Goal: Task Accomplishment & Management: Manage account settings

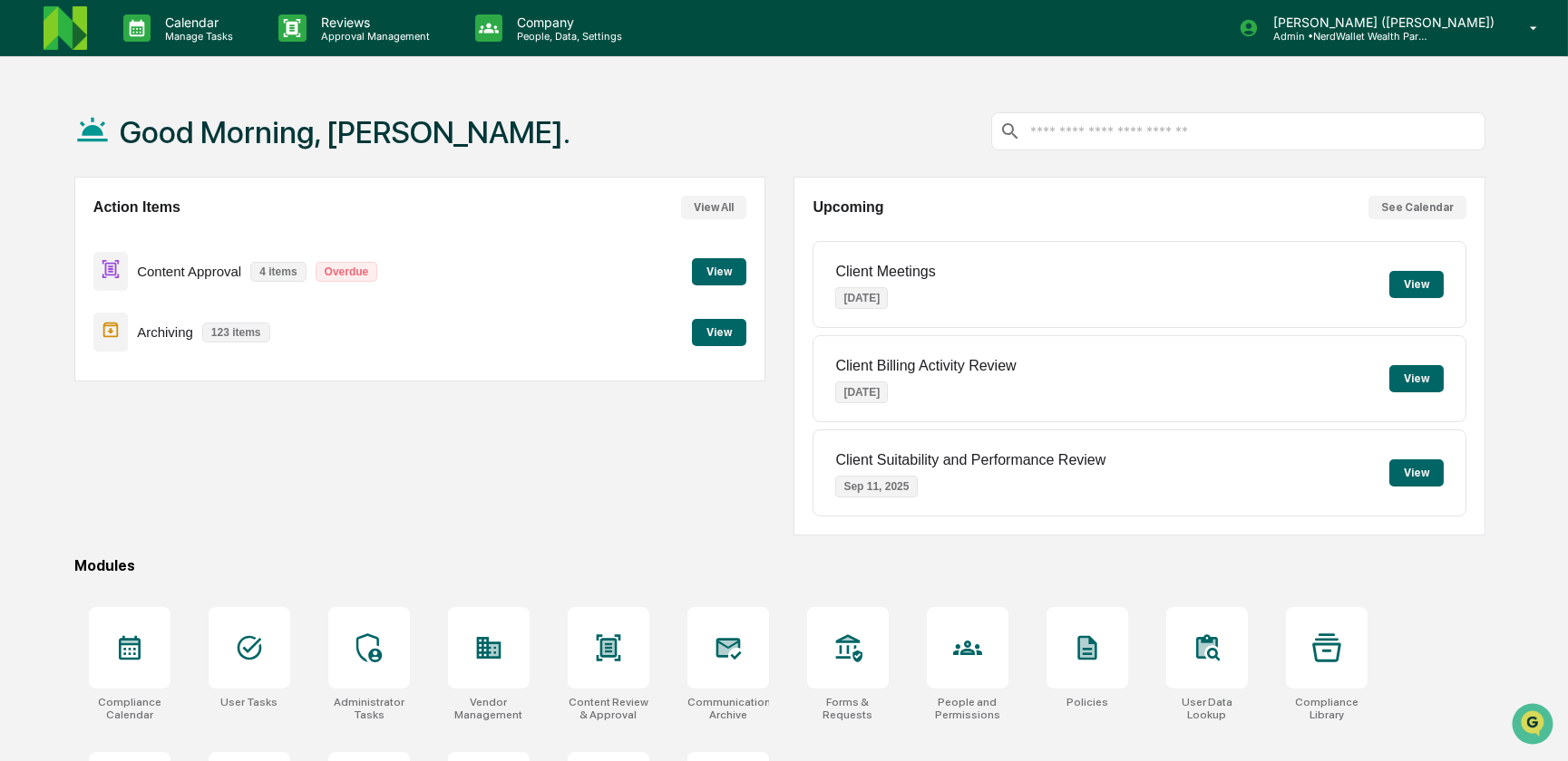
click at [714, 280] on button "View" at bounding box center [719, 271] width 54 height 27
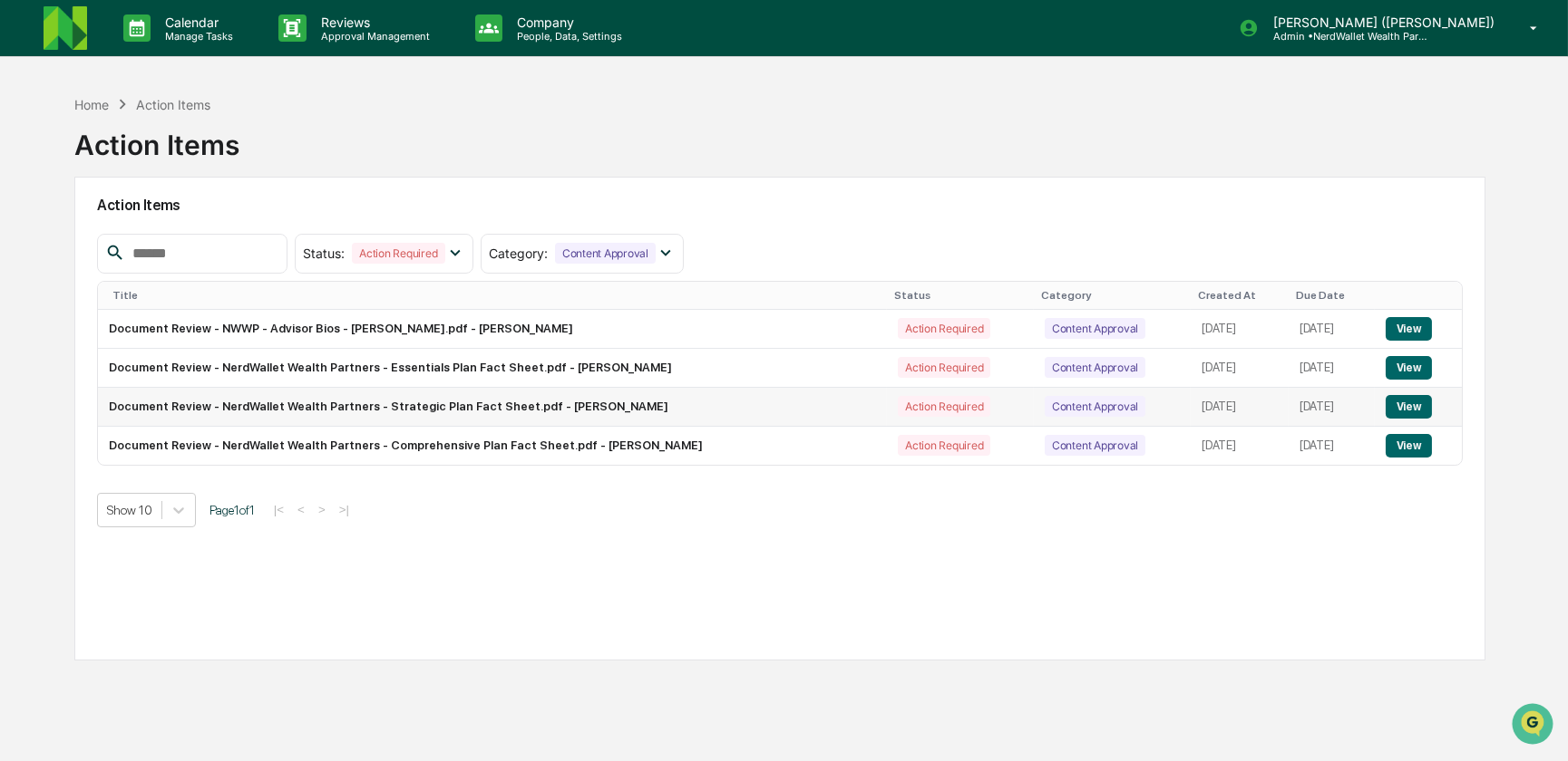
click at [1408, 407] on button "View" at bounding box center [1408, 406] width 46 height 23
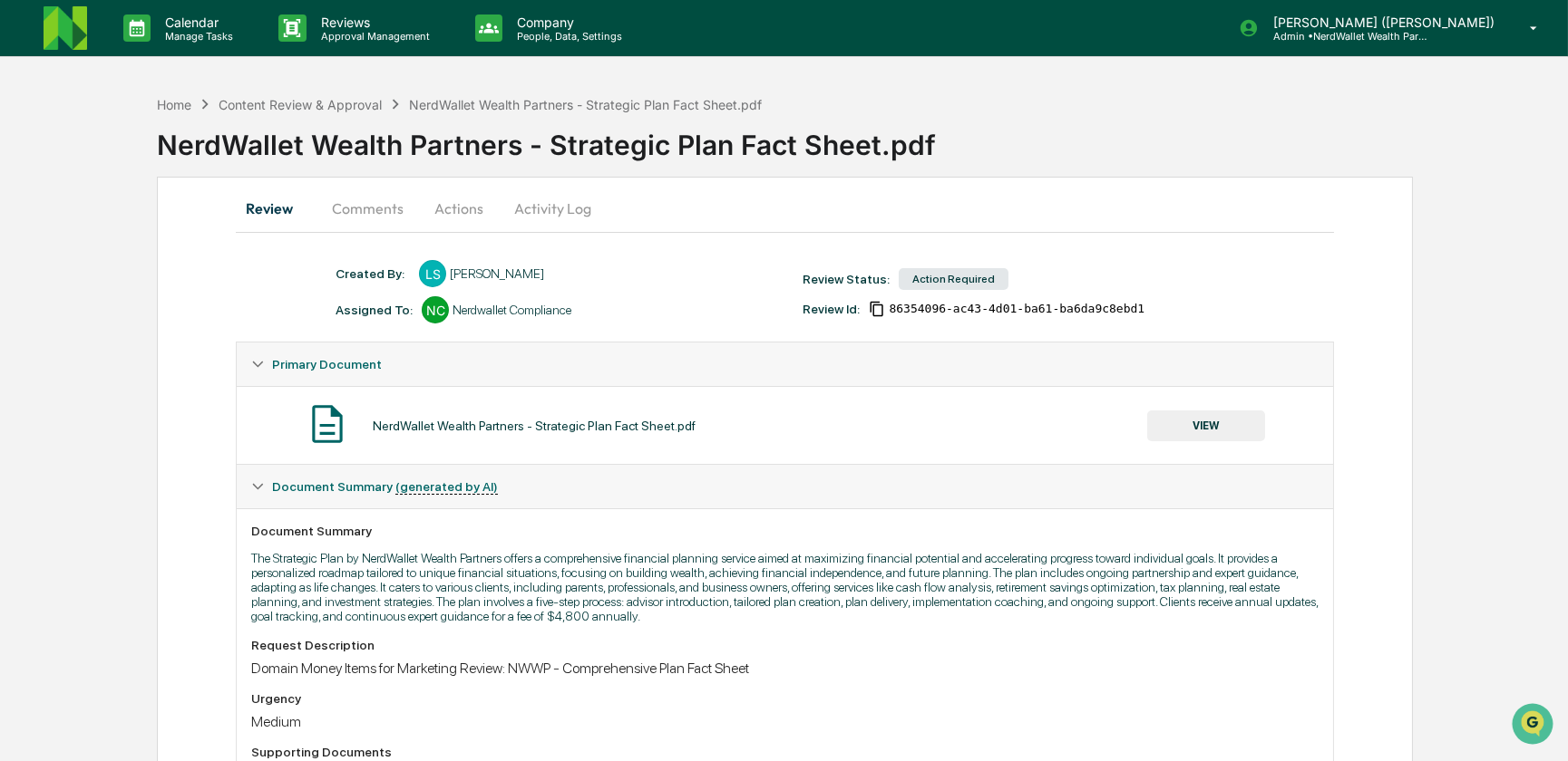
click at [385, 207] on button "Comments" at bounding box center [367, 208] width 100 height 43
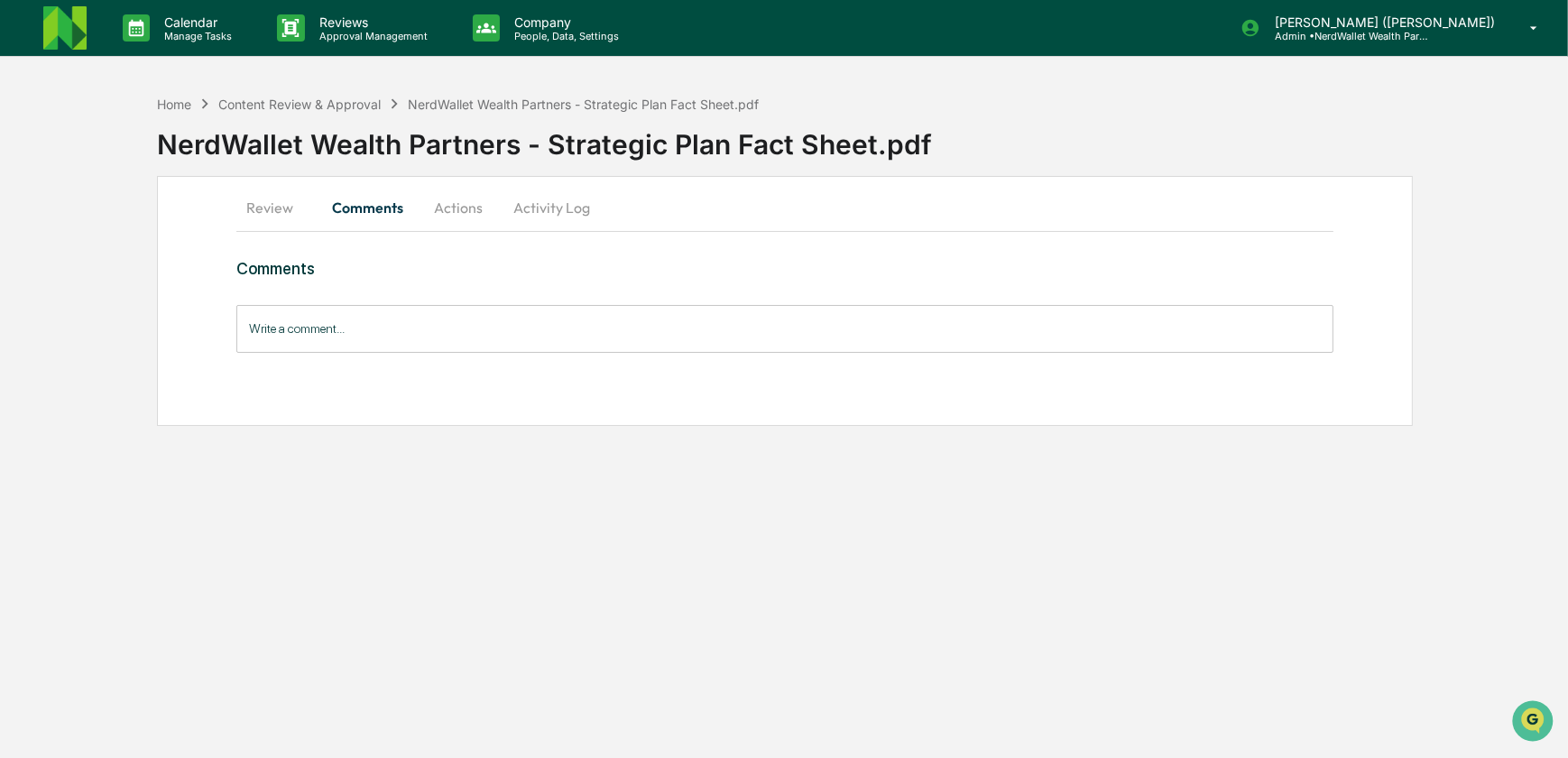
click at [281, 205] on button "Review" at bounding box center [277, 207] width 81 height 43
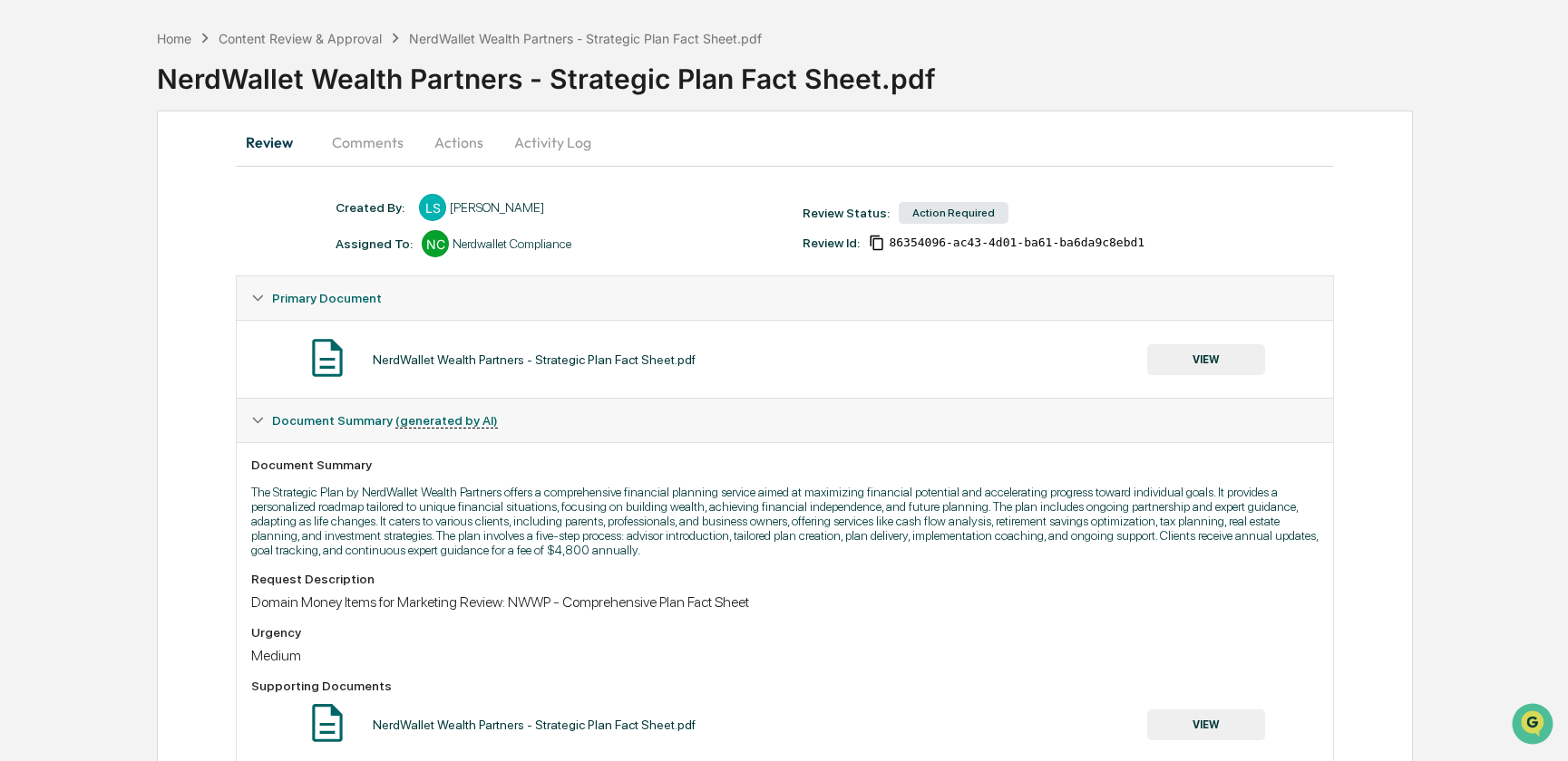
scroll to position [60, 0]
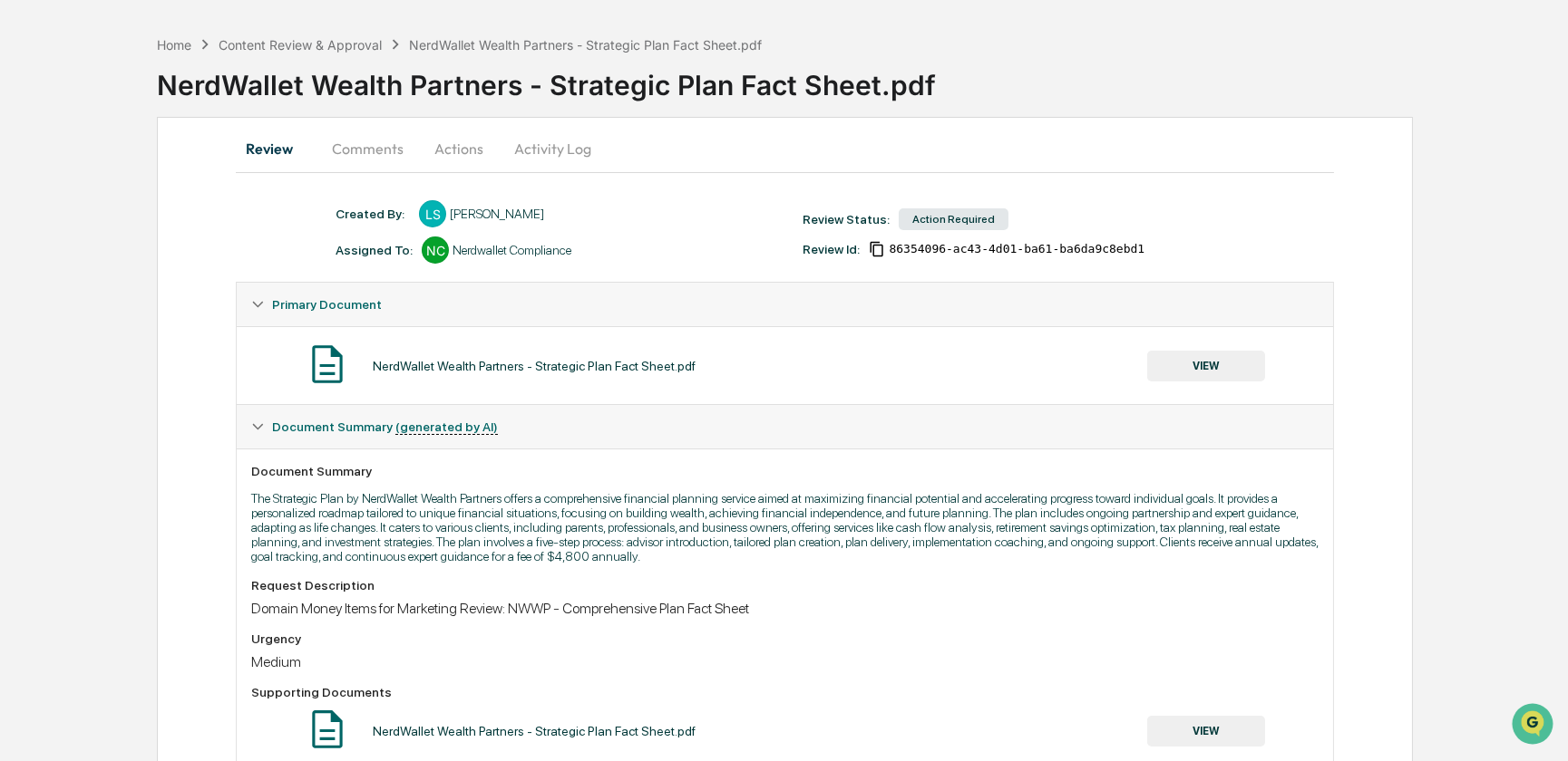
click at [1214, 365] on button "VIEW" at bounding box center [1207, 366] width 118 height 31
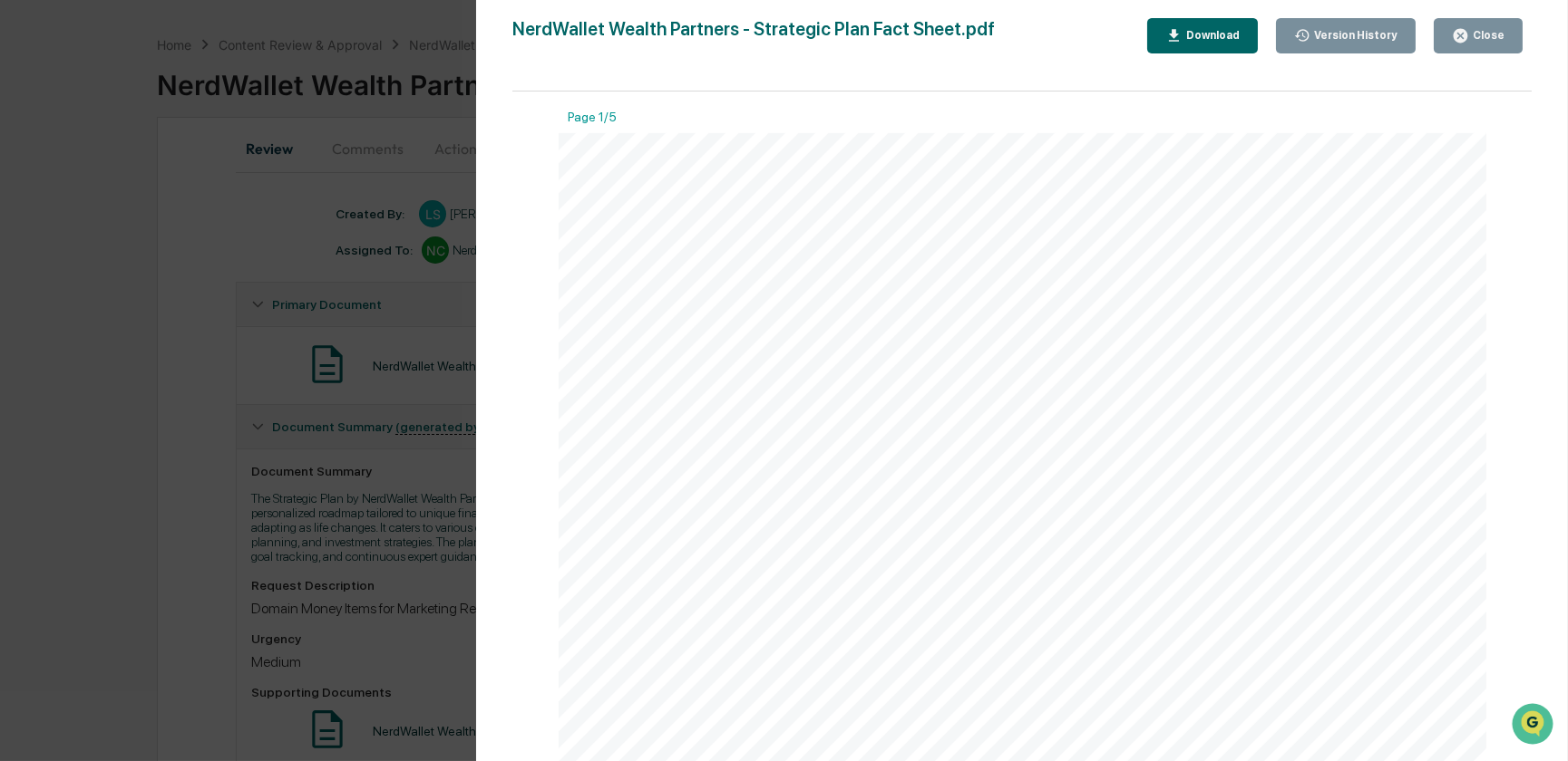
click at [1214, 29] on div "Download" at bounding box center [1210, 36] width 57 height 13
click at [1227, 43] on div "Download" at bounding box center [1202, 36] width 74 height 17
click at [1483, 36] on div "Close" at bounding box center [1486, 36] width 36 height 13
click at [1464, 32] on icon "button" at bounding box center [1460, 36] width 13 height 13
click at [1485, 41] on div "Close" at bounding box center [1486, 36] width 36 height 13
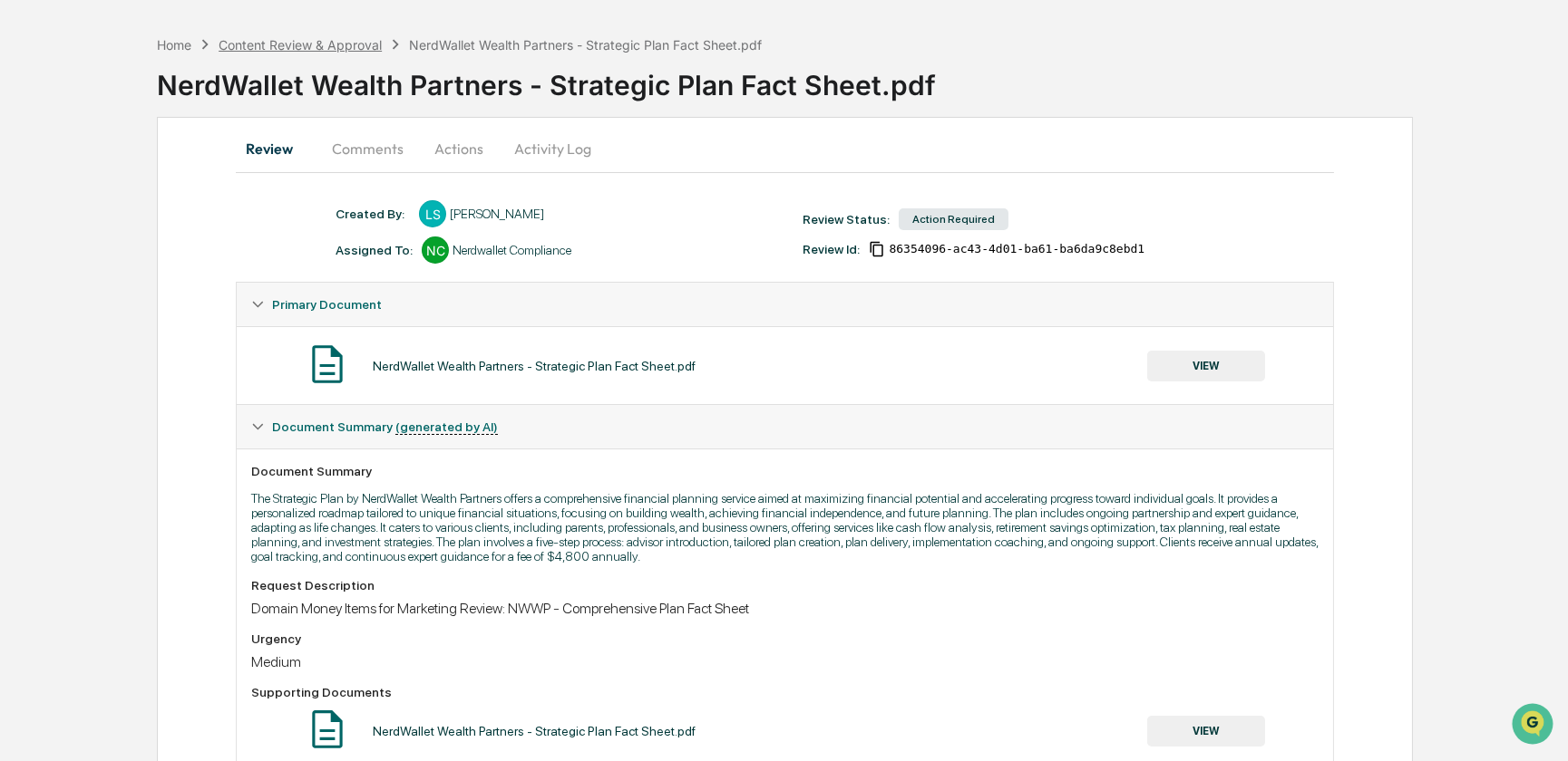
click at [364, 41] on div "Content Review & Approval" at bounding box center [300, 45] width 163 height 15
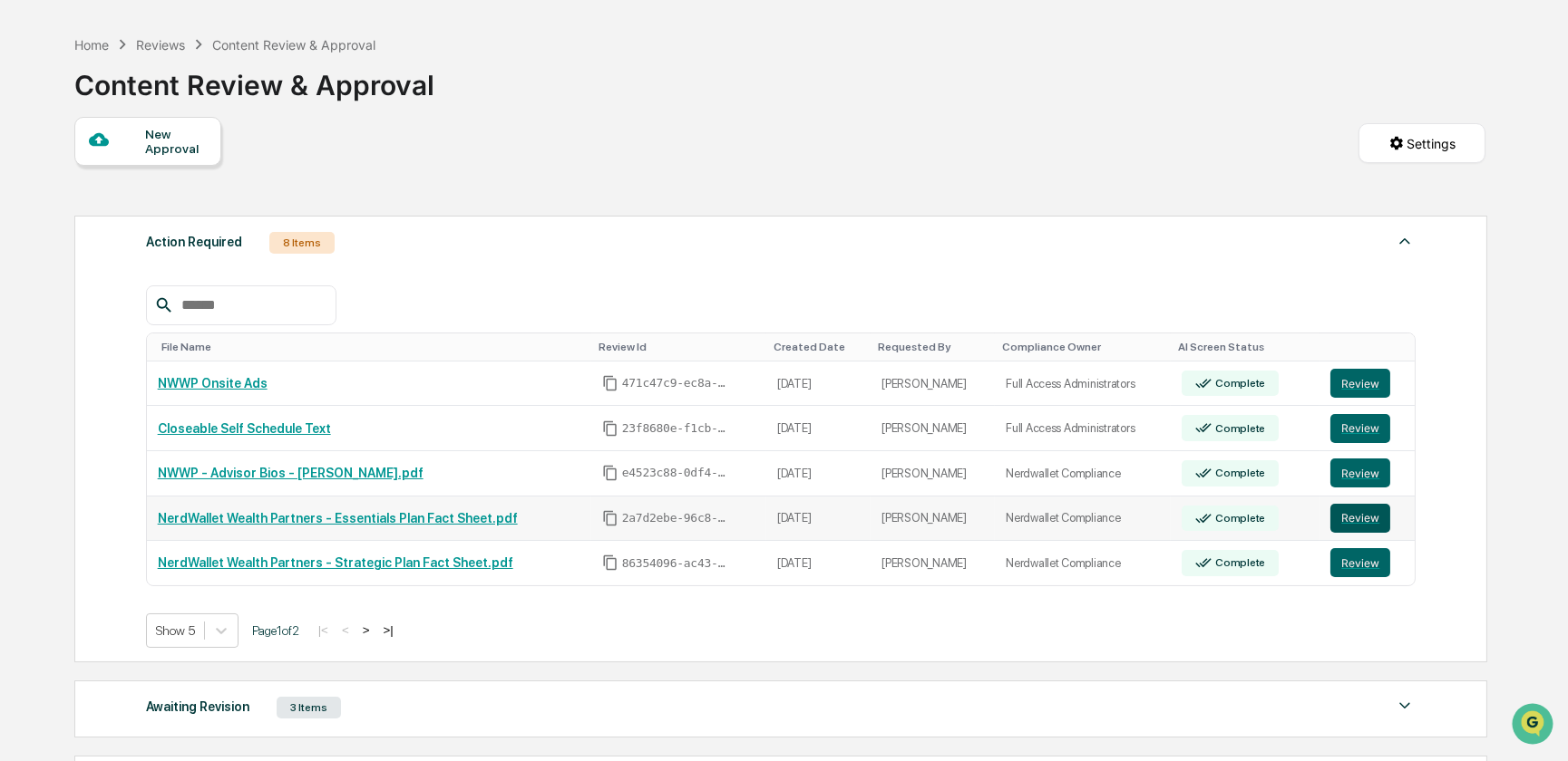
click at [1357, 518] on button "Review" at bounding box center [1360, 518] width 60 height 29
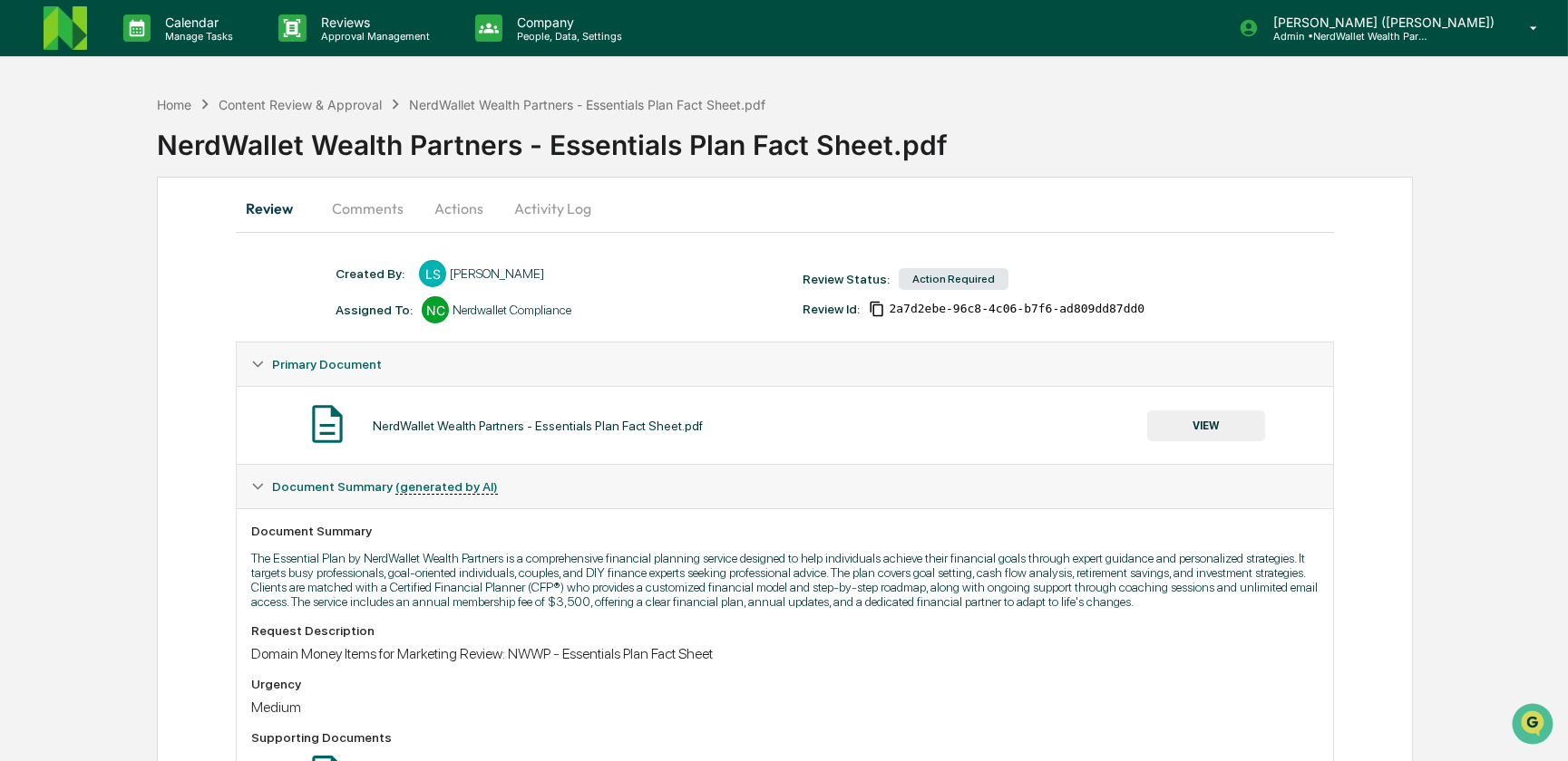
click at [1180, 428] on button "VIEW" at bounding box center [1207, 425] width 118 height 31
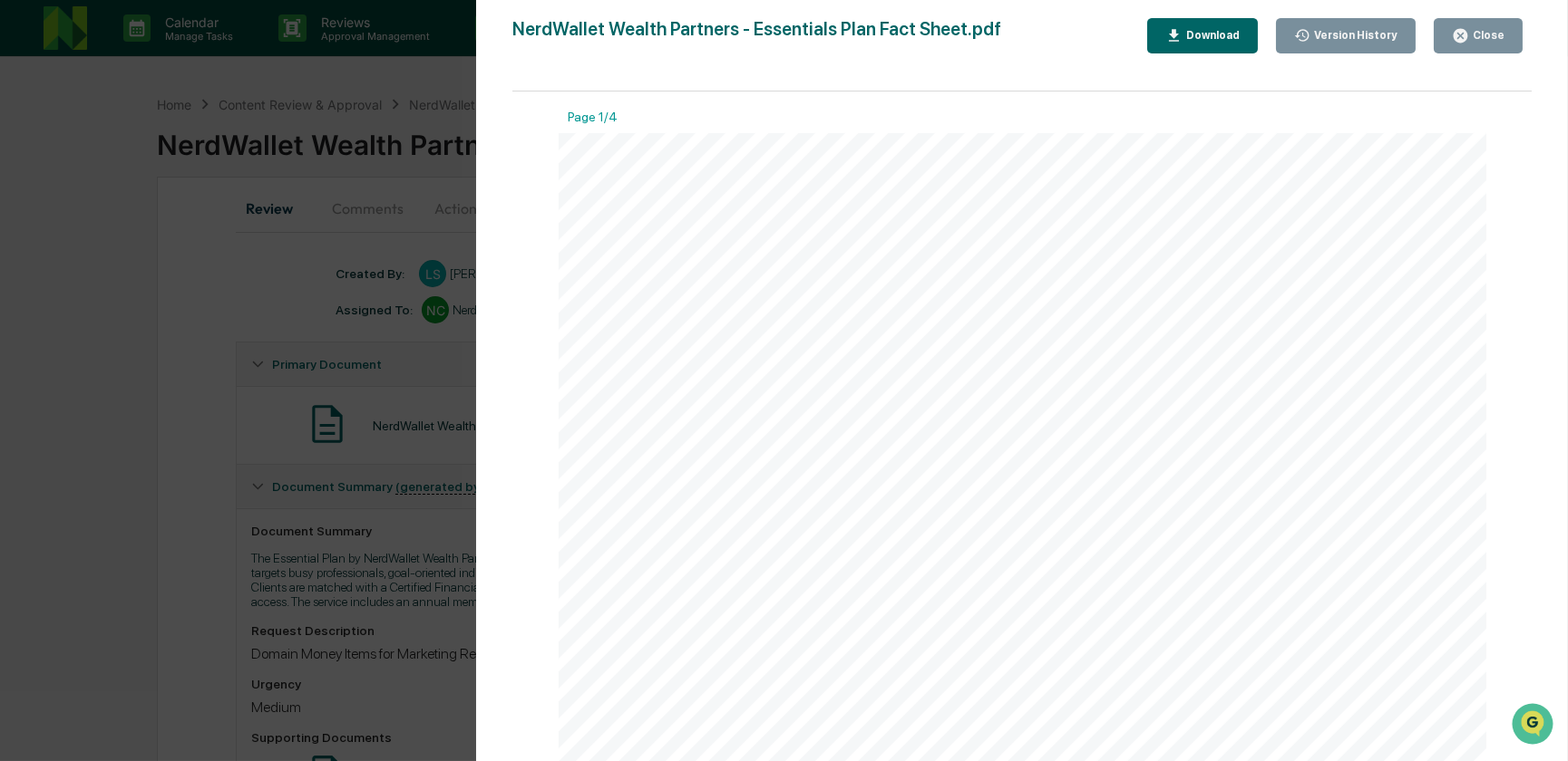
click at [1199, 34] on div "Download" at bounding box center [1210, 36] width 57 height 13
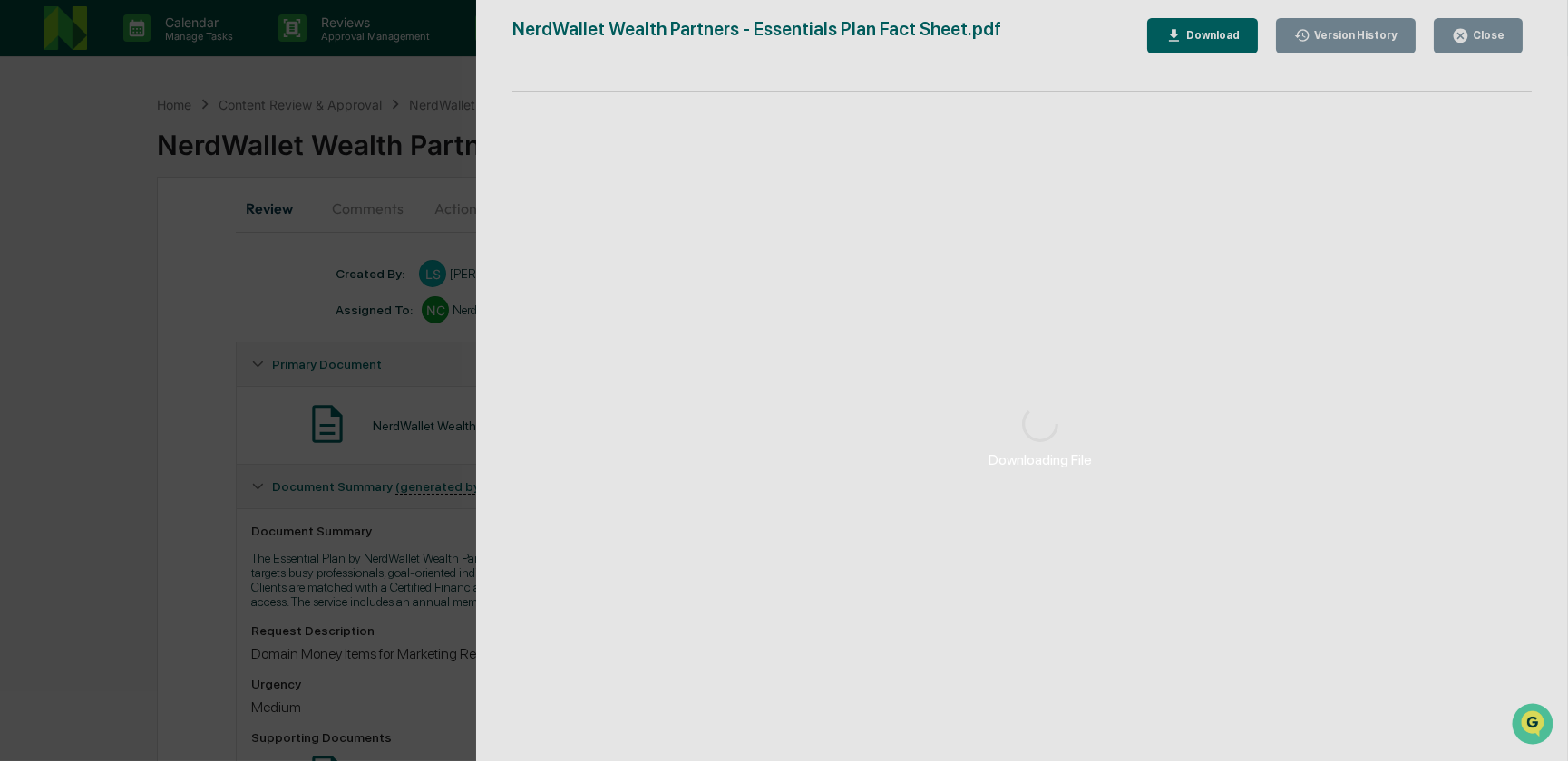
click at [1202, 34] on div "Downloading File" at bounding box center [1039, 436] width 1128 height 874
click at [1197, 37] on div "Downloading File" at bounding box center [1039, 436] width 1128 height 874
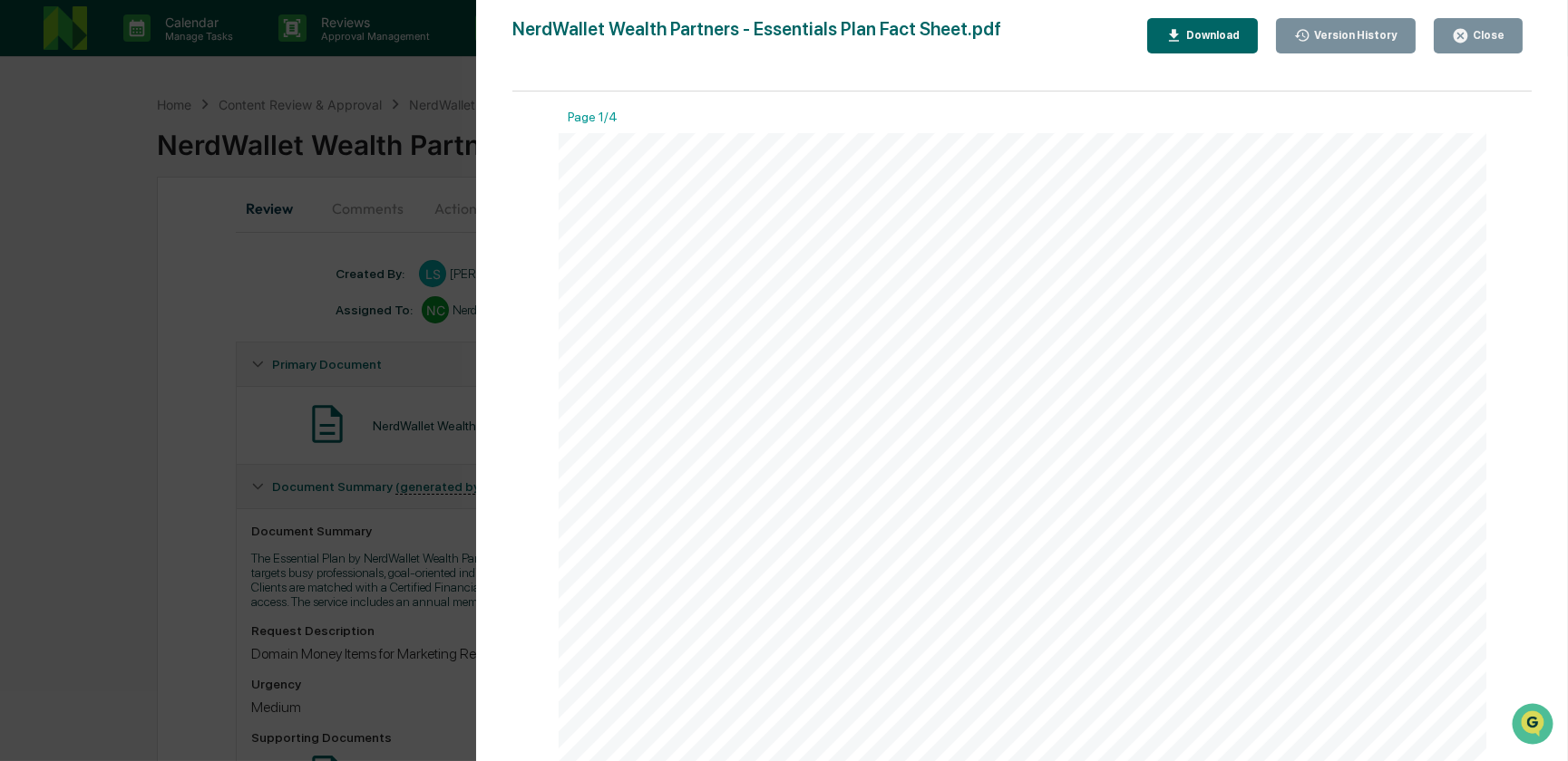
click at [1486, 39] on div "Close" at bounding box center [1486, 36] width 36 height 13
click at [1456, 30] on icon "button" at bounding box center [1460, 36] width 17 height 17
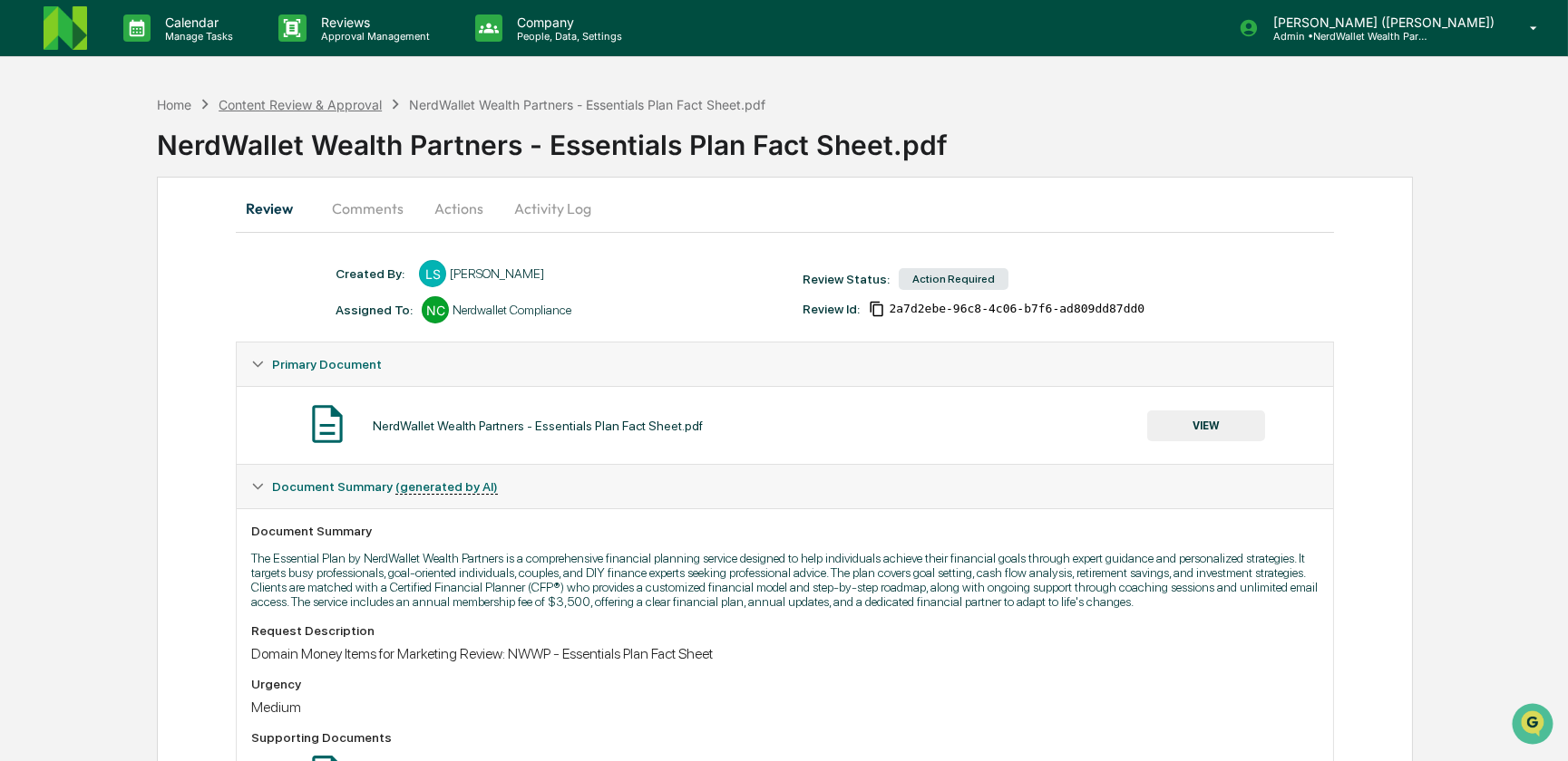
click at [357, 104] on div "Content Review & Approval" at bounding box center [300, 104] width 163 height 15
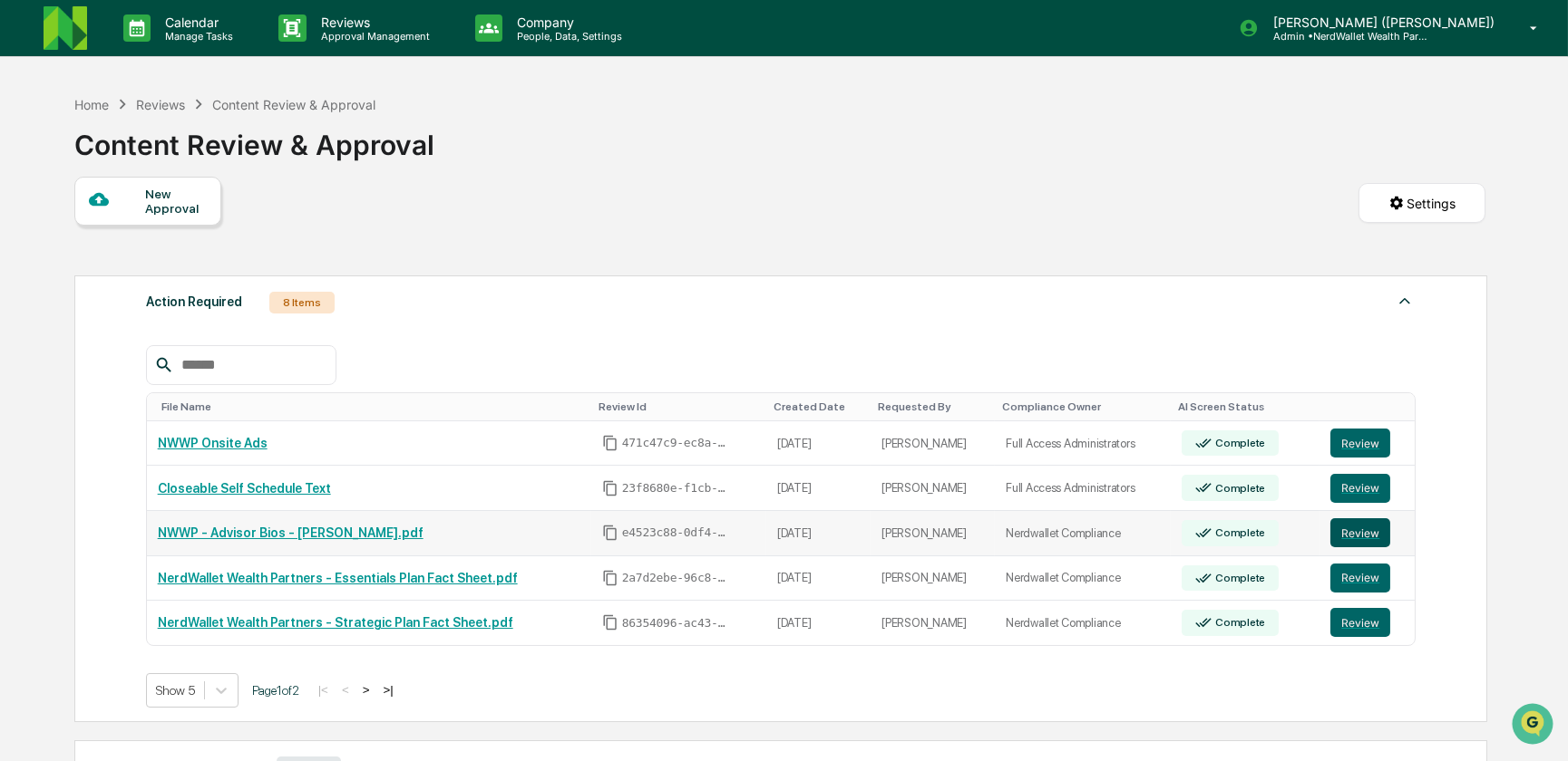
click at [1351, 537] on button "Review" at bounding box center [1360, 532] width 60 height 29
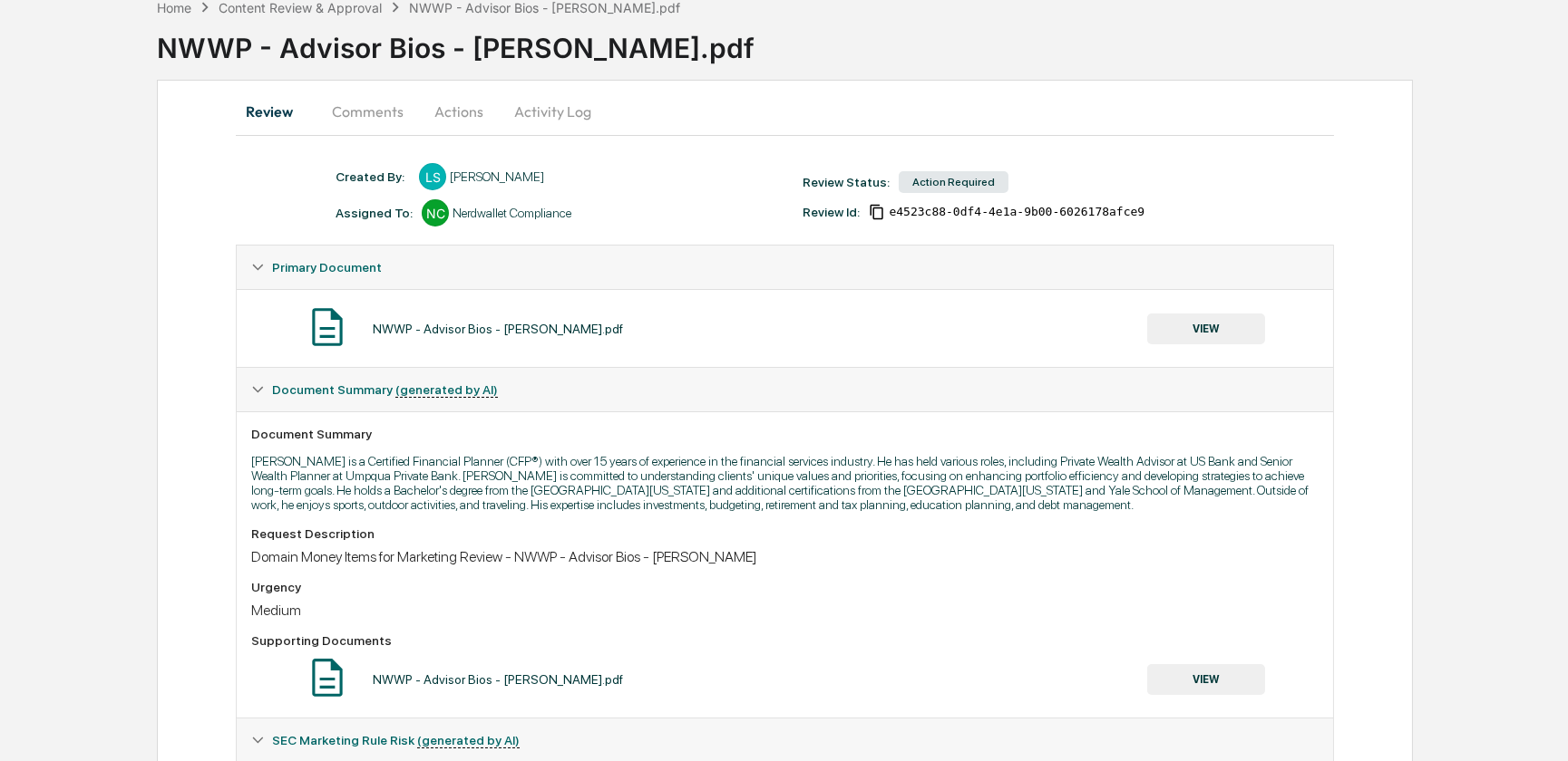
scroll to position [230, 0]
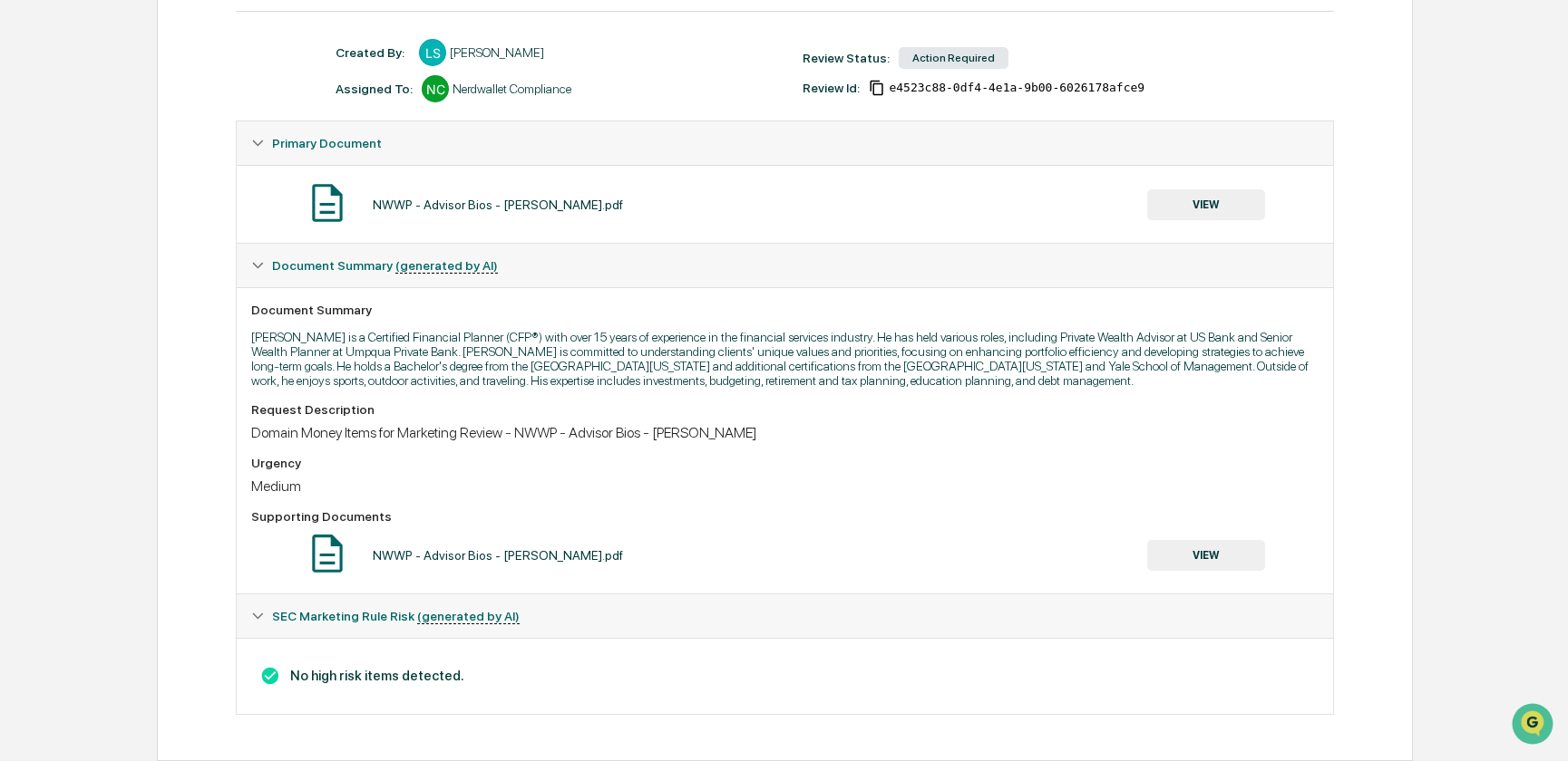
click at [1188, 195] on button "VIEW" at bounding box center [1207, 205] width 118 height 31
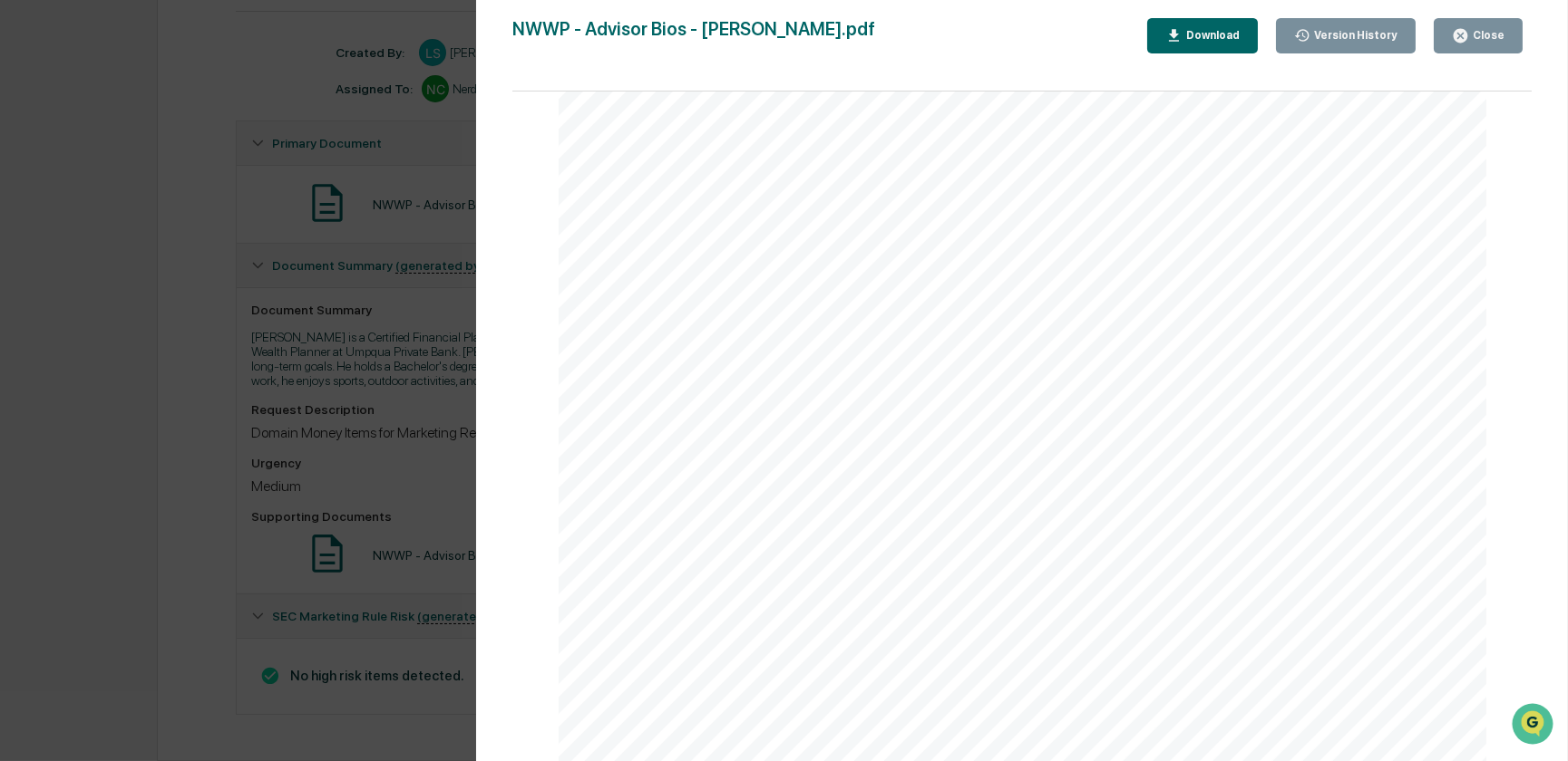
scroll to position [0, 0]
click at [1208, 35] on div "Download" at bounding box center [1210, 36] width 57 height 13
drag, startPoint x: 376, startPoint y: 489, endPoint x: 379, endPoint y: 480, distance: 9.5
click at [377, 487] on div "Version History 09/02/2025, 05:27 PM Lauren Sterling NWWP - Advisor Bios - Kevi…" at bounding box center [784, 380] width 1568 height 761
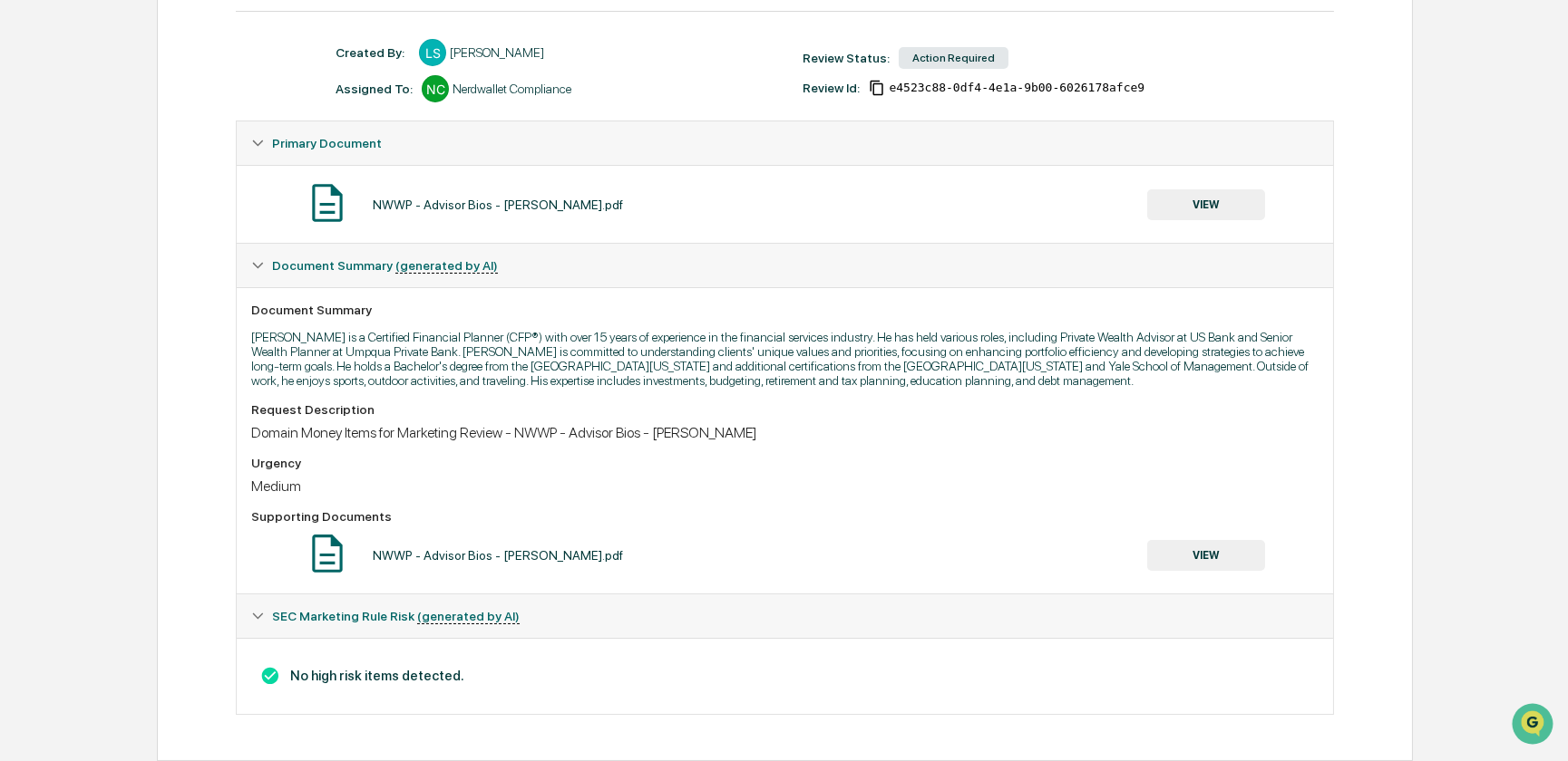
click at [259, 615] on icon at bounding box center [257, 616] width 13 height 13
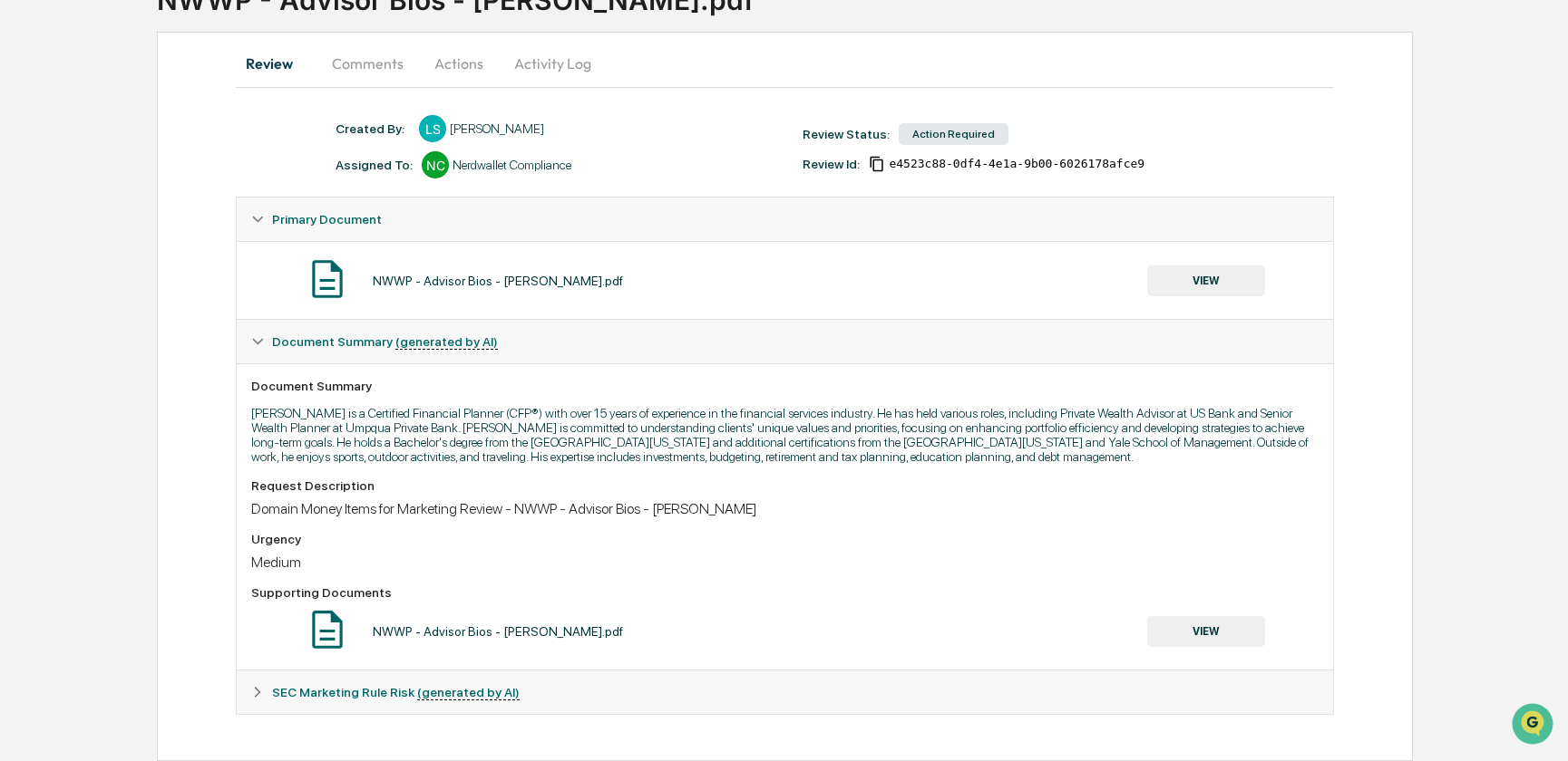
scroll to position [154, 0]
click at [259, 690] on icon at bounding box center [257, 693] width 13 height 13
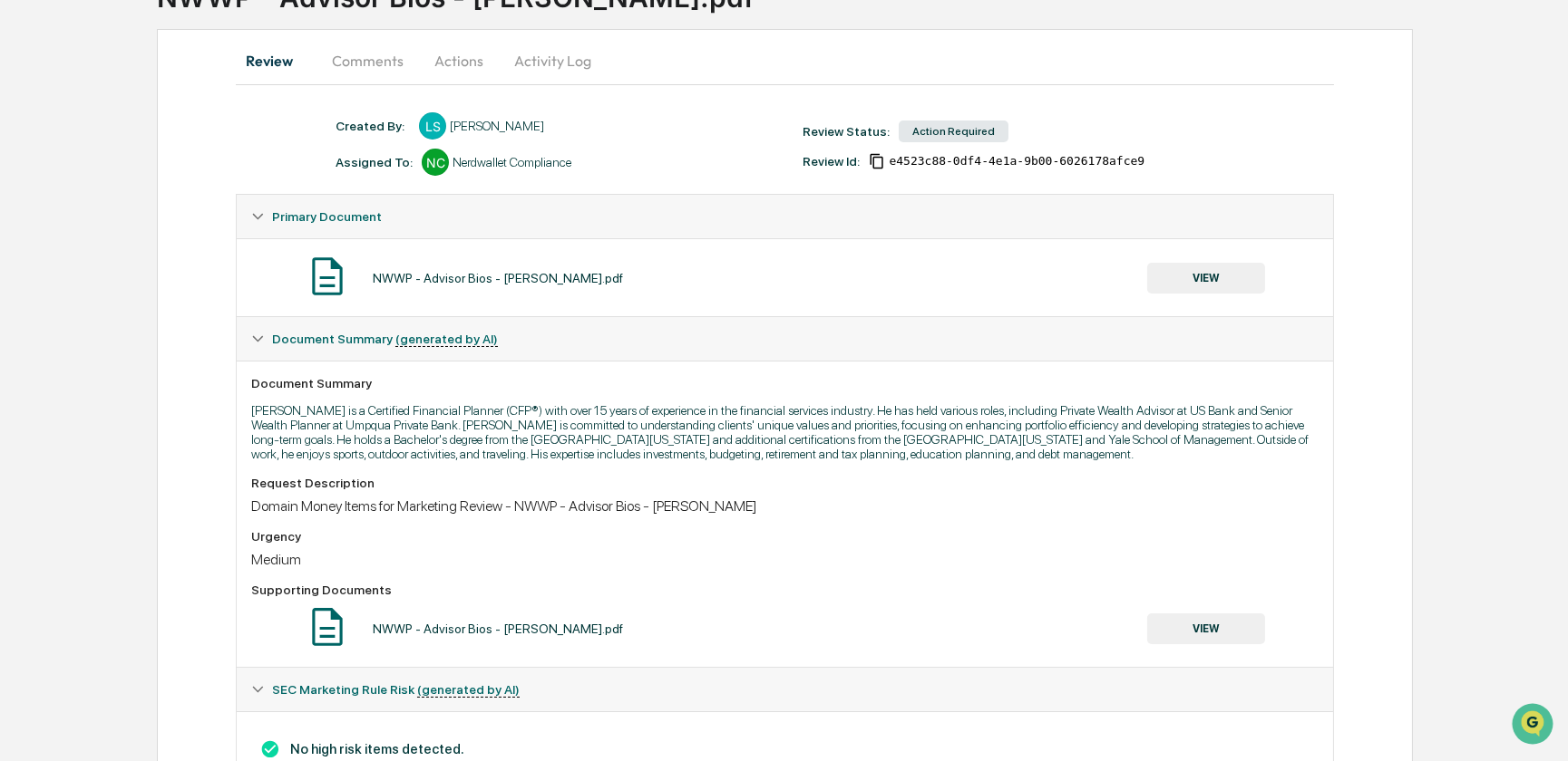
scroll to position [0, 0]
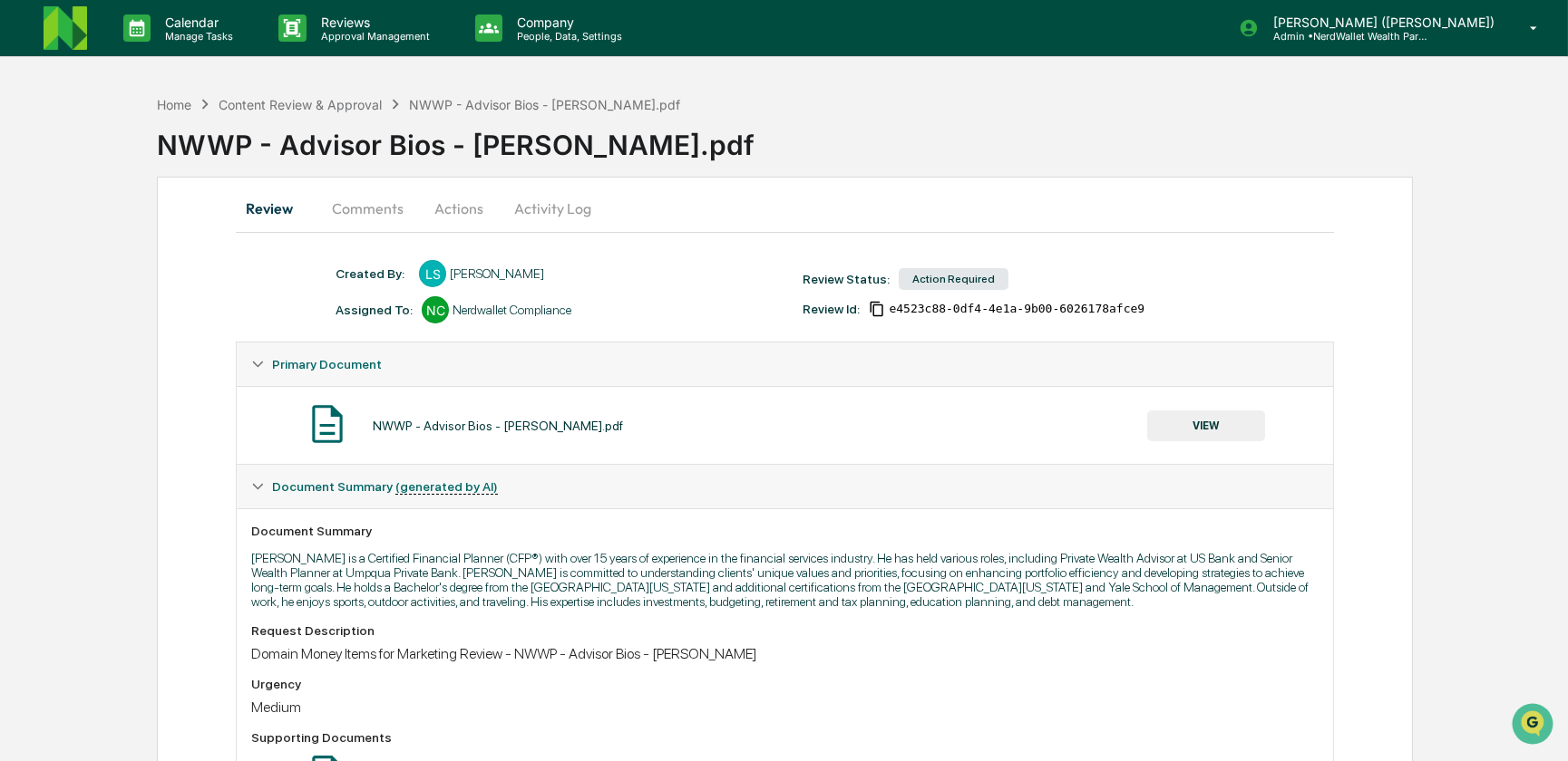
click at [361, 207] on button "Comments" at bounding box center [367, 208] width 100 height 43
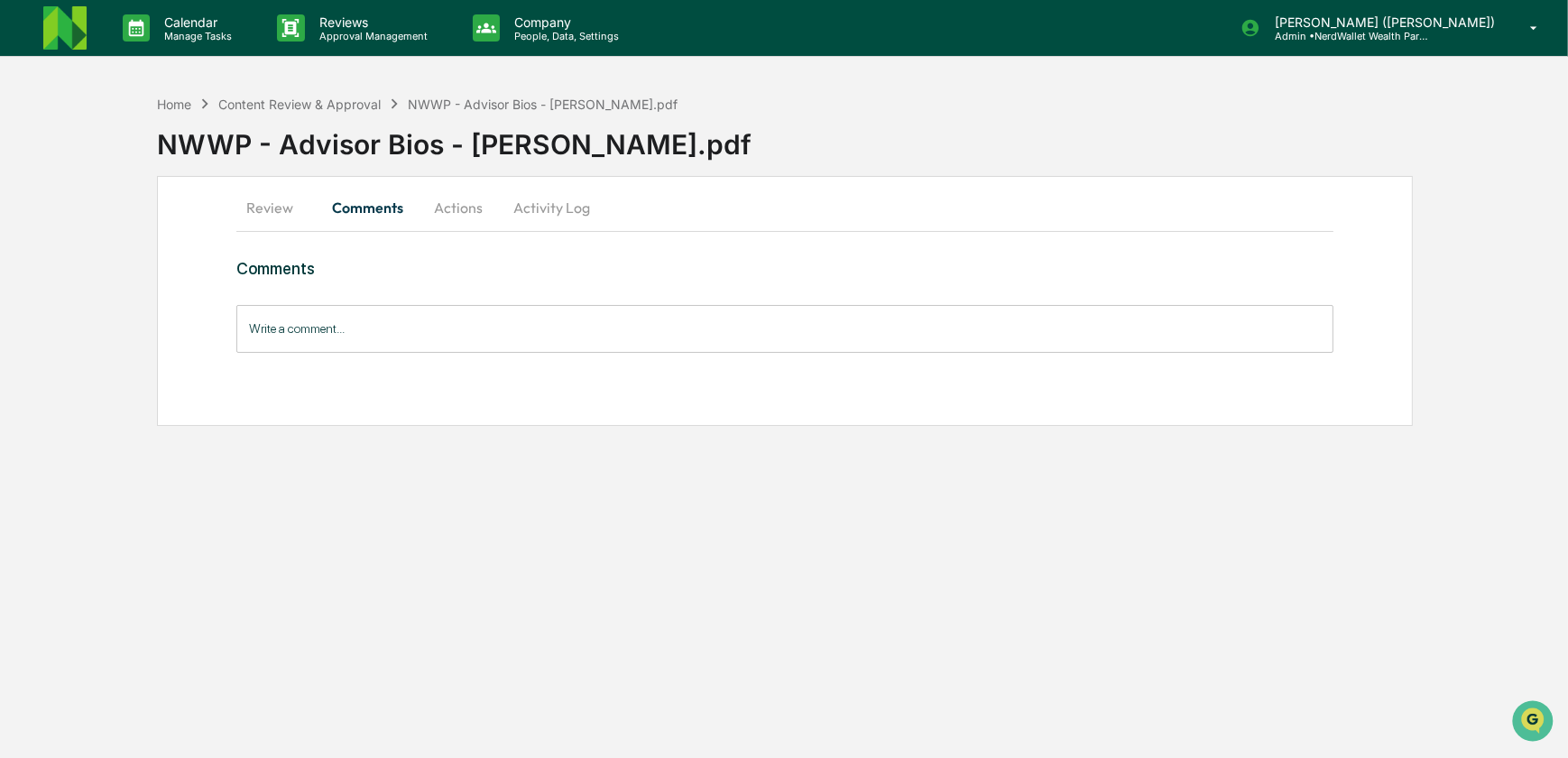
click at [337, 325] on input "Write a comment..." at bounding box center [785, 328] width 1098 height 48
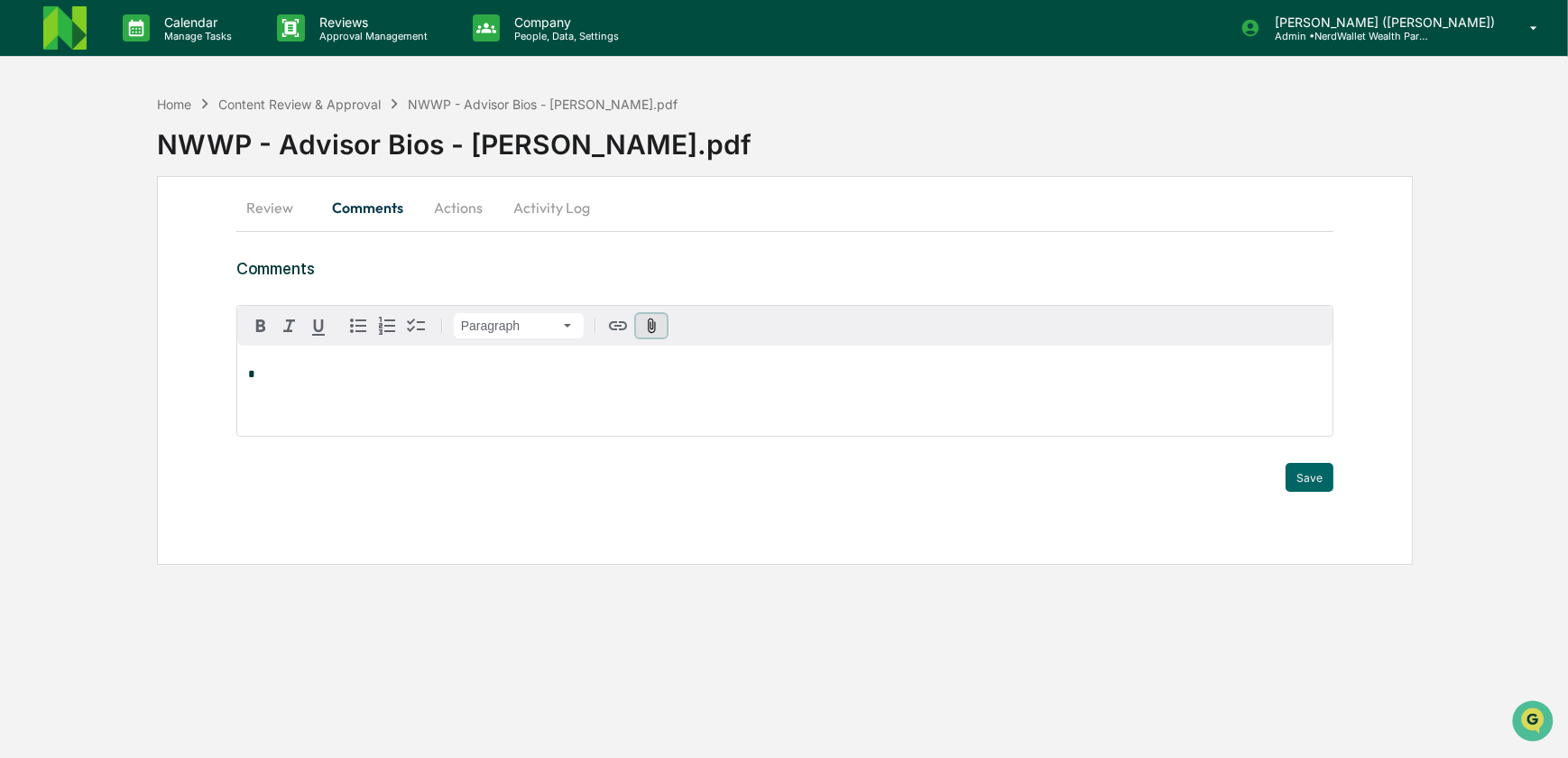
click at [650, 327] on icon "button" at bounding box center [652, 326] width 17 height 17
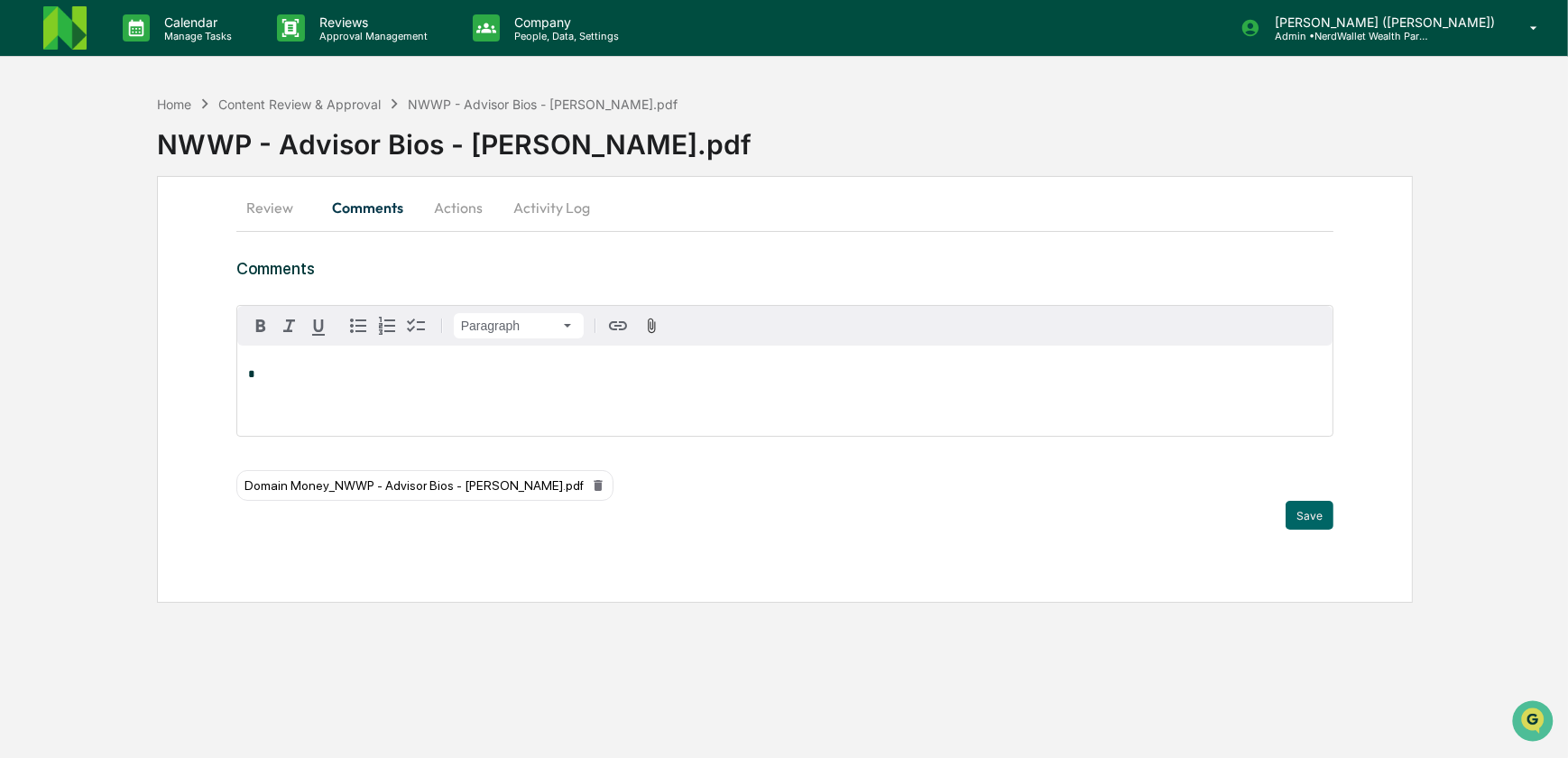
click at [378, 386] on div "*" at bounding box center [785, 391] width 1096 height 91
click at [327, 401] on div "[PERSON_NAME]" at bounding box center [307, 404] width 119 height 22
click at [1309, 516] on button "Save" at bounding box center [1309, 515] width 48 height 29
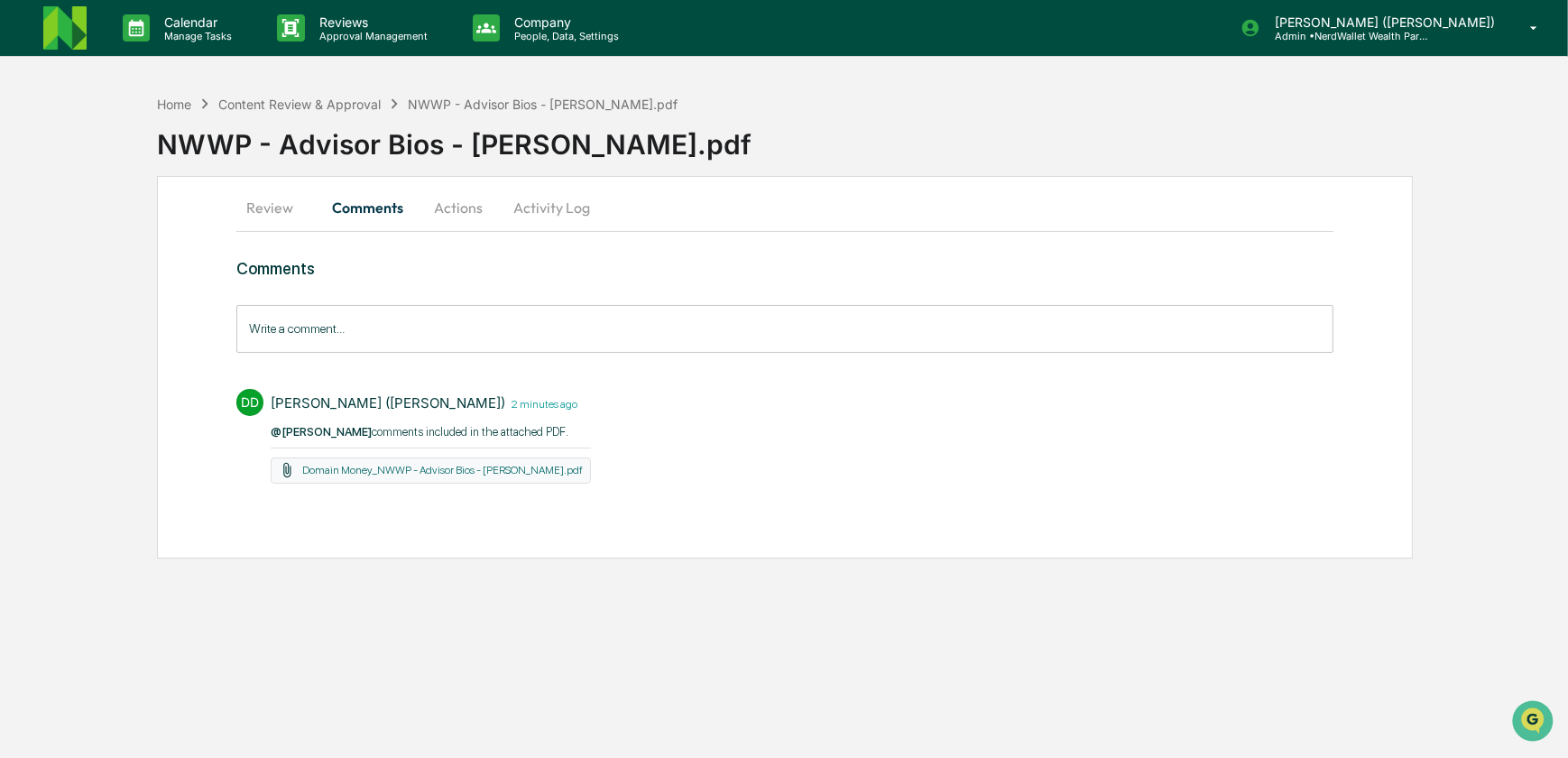
click at [465, 206] on button "Actions" at bounding box center [458, 207] width 81 height 43
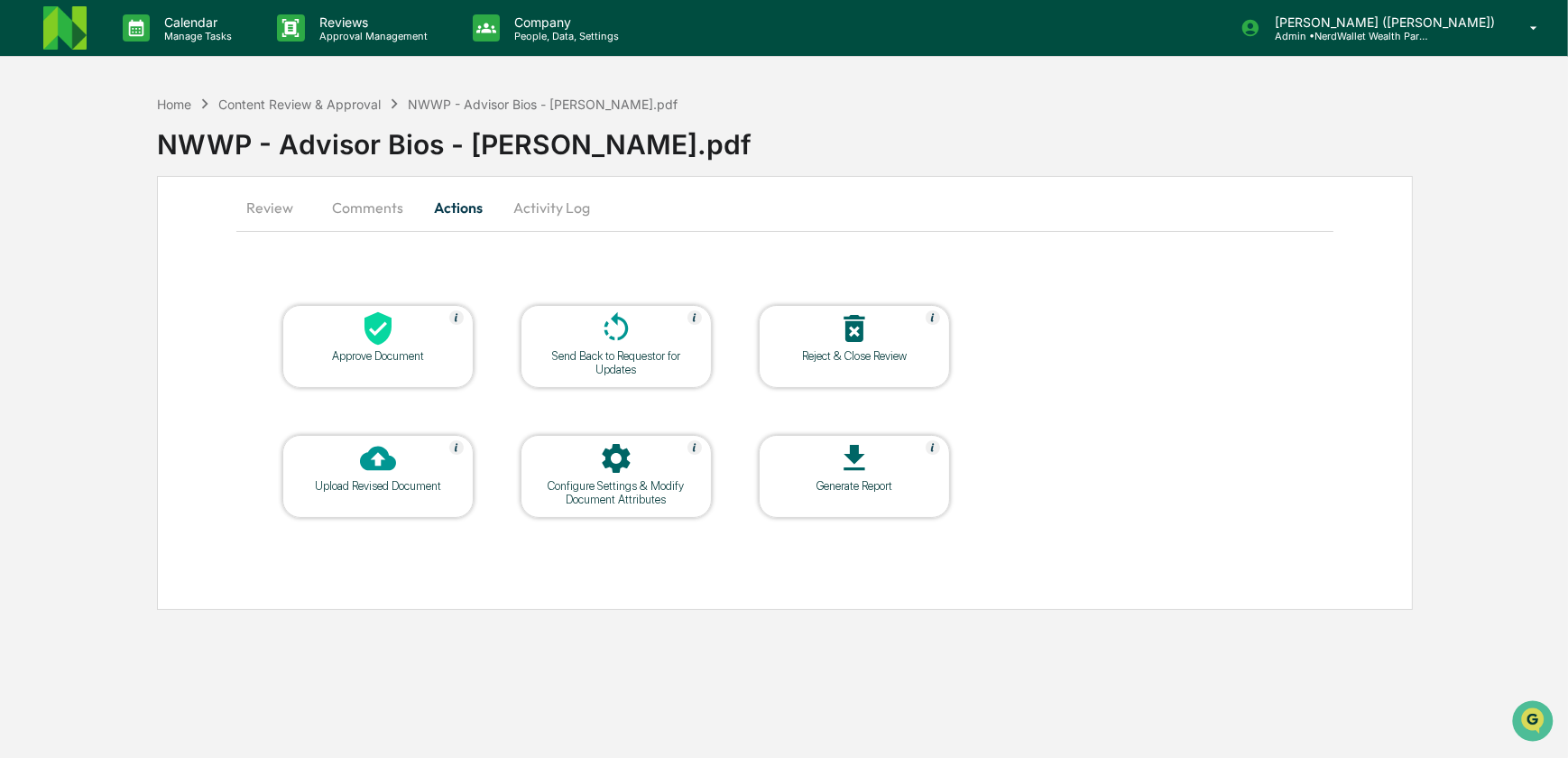
click at [646, 359] on div "Send Back to Requestor for Updates" at bounding box center [617, 363] width 163 height 27
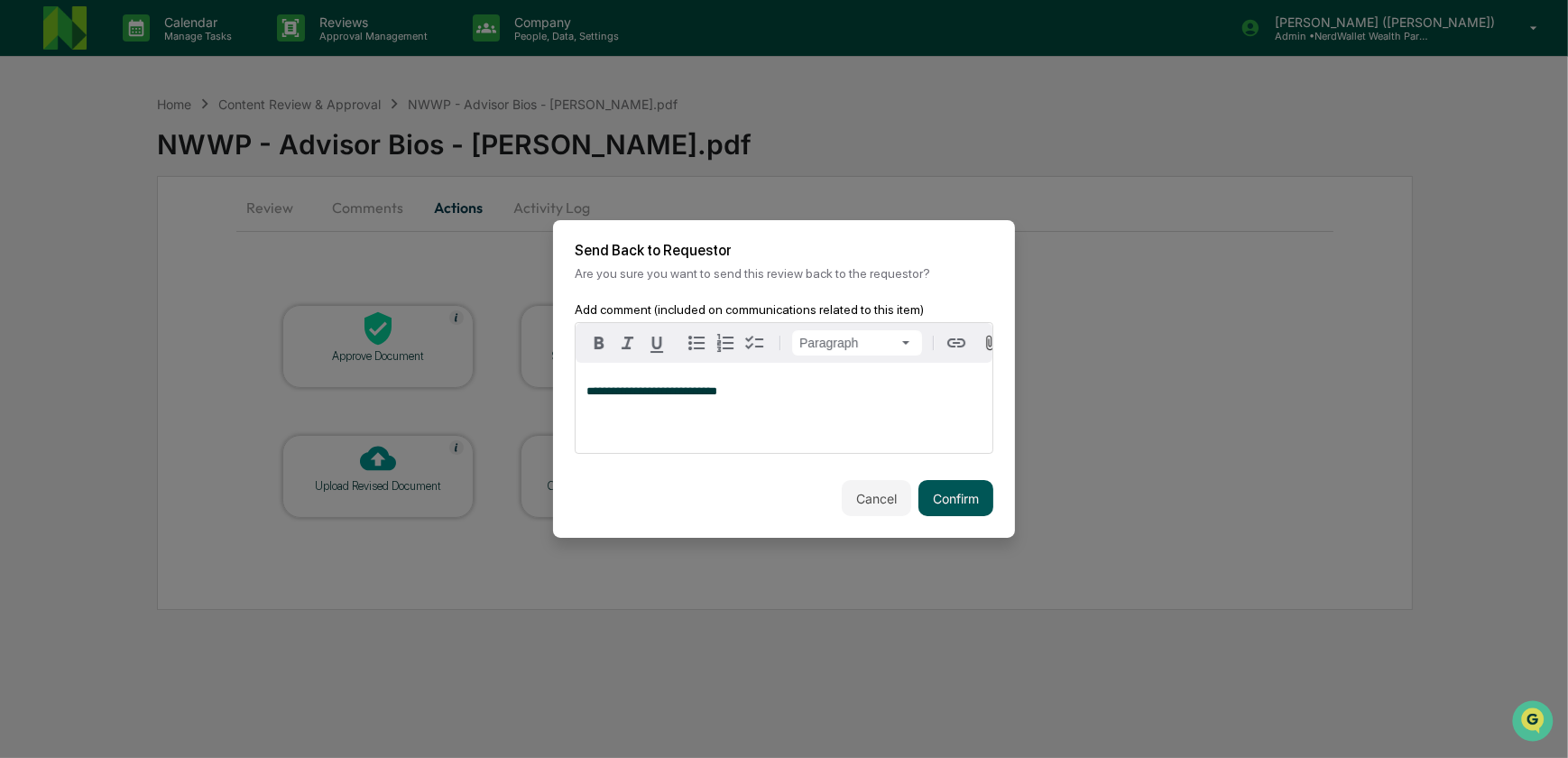
click at [968, 501] on button "Confirm" at bounding box center [956, 498] width 75 height 36
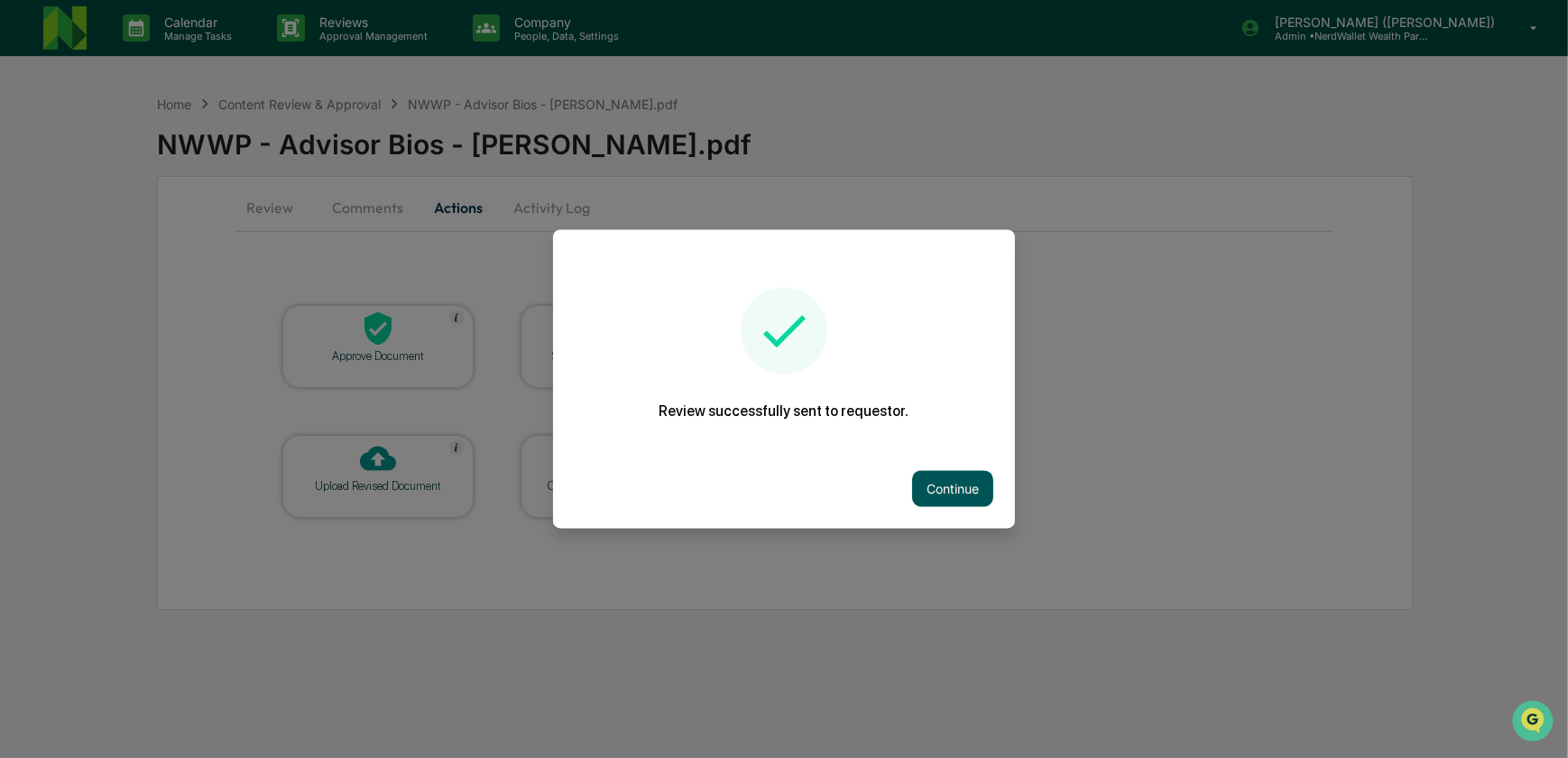
click at [954, 490] on button "Continue" at bounding box center [952, 489] width 81 height 36
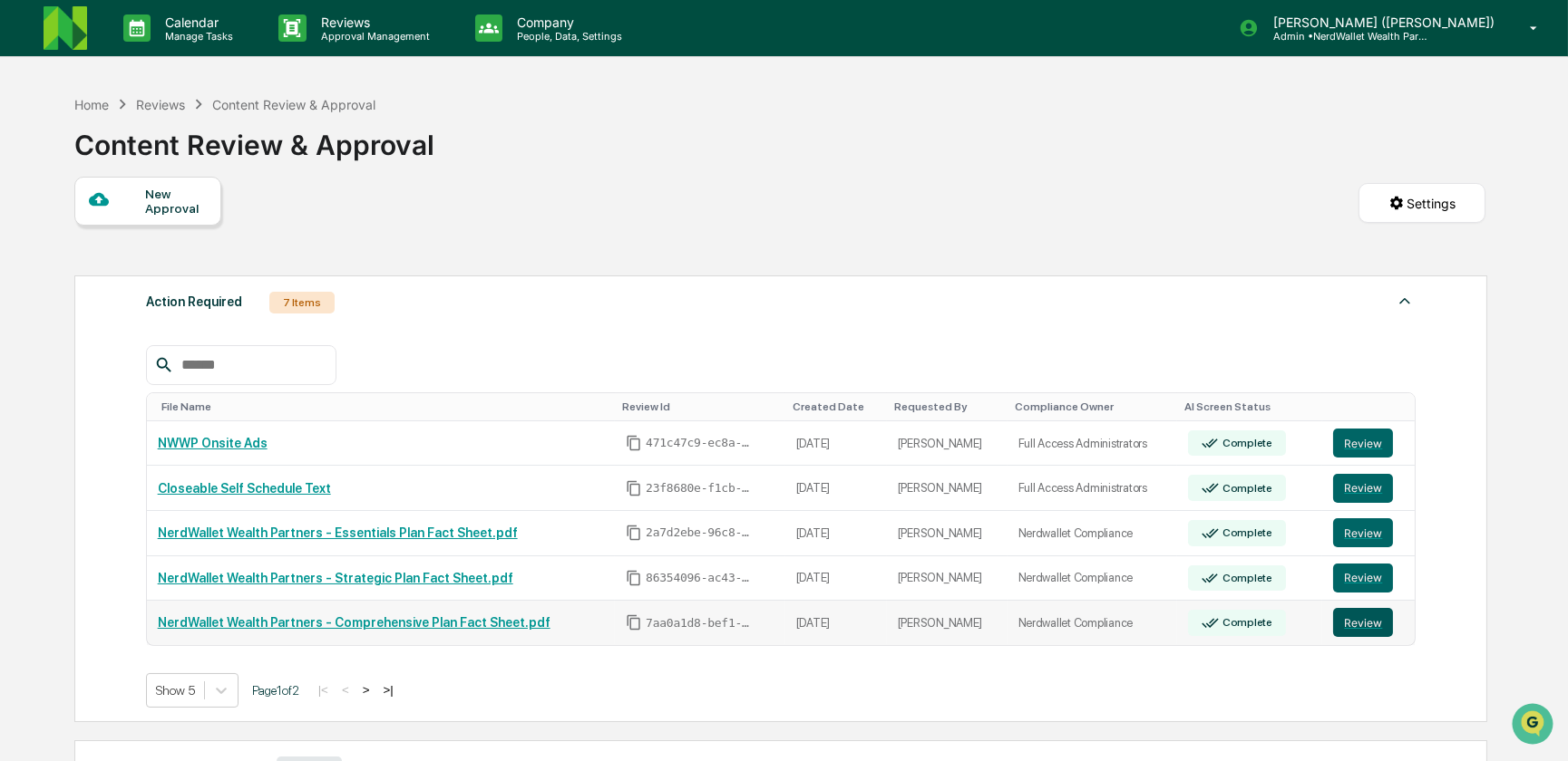
click at [1360, 631] on button "Review" at bounding box center [1363, 622] width 60 height 29
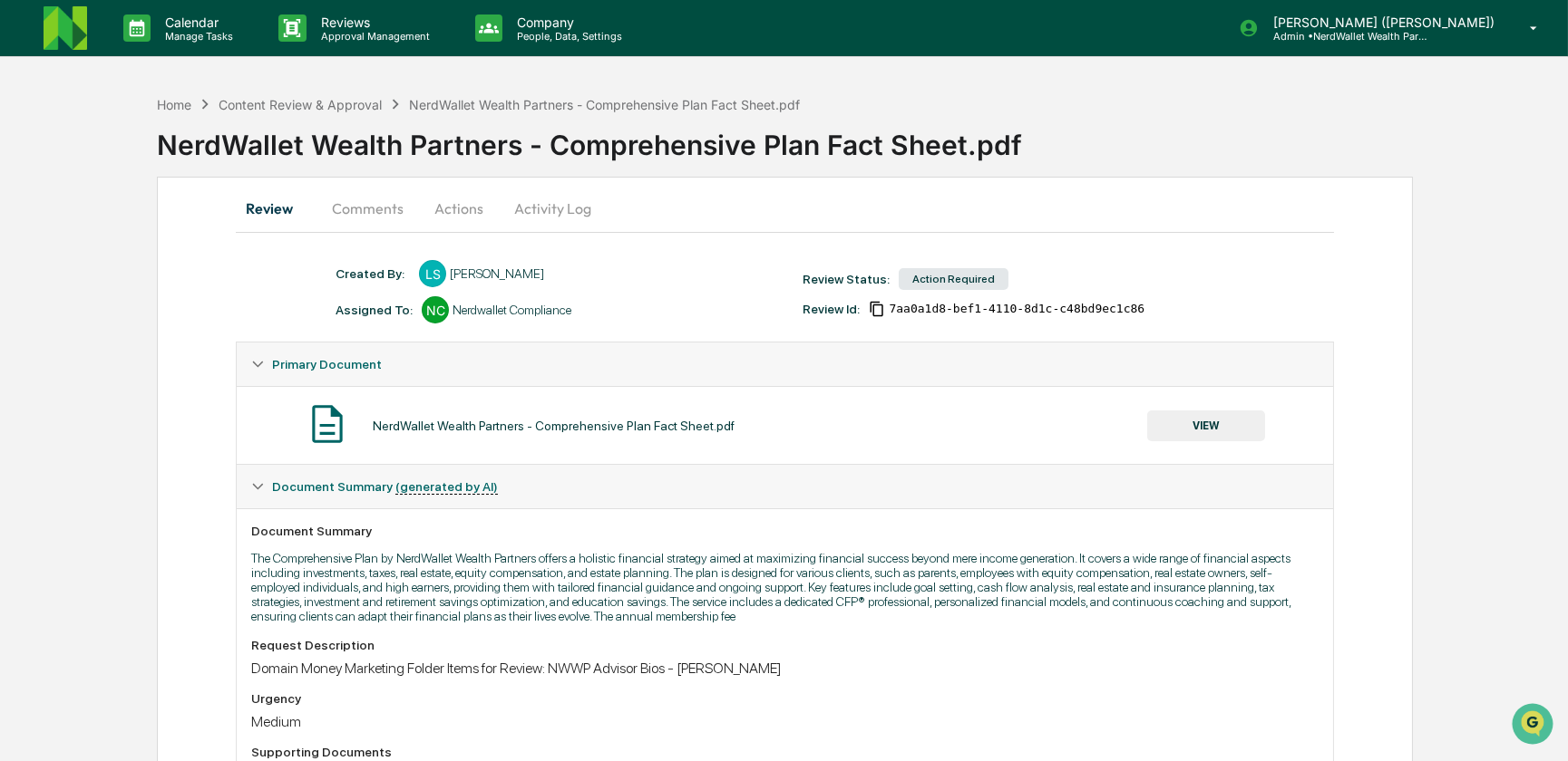
click at [1206, 425] on button "VIEW" at bounding box center [1207, 425] width 118 height 31
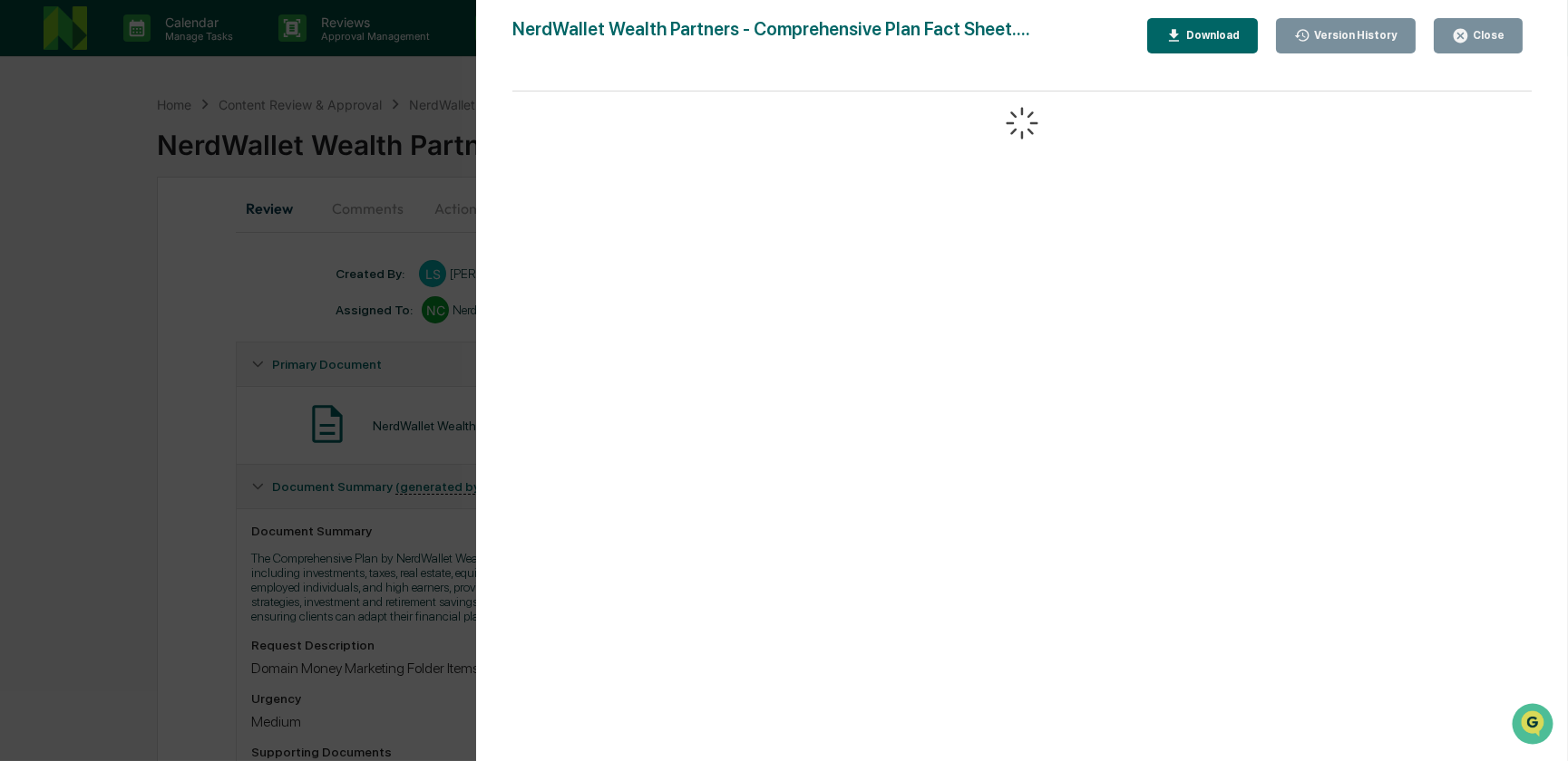
click at [1224, 37] on div "Download" at bounding box center [1210, 36] width 57 height 13
